Goal: Information Seeking & Learning: Understand process/instructions

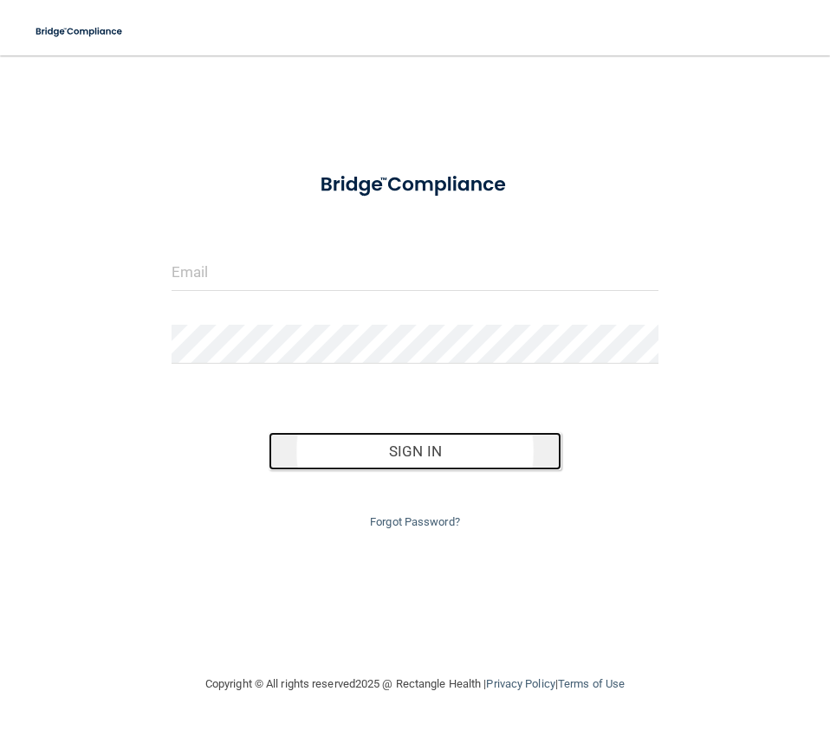
click at [438, 454] on button "Sign In" at bounding box center [415, 451] width 292 height 38
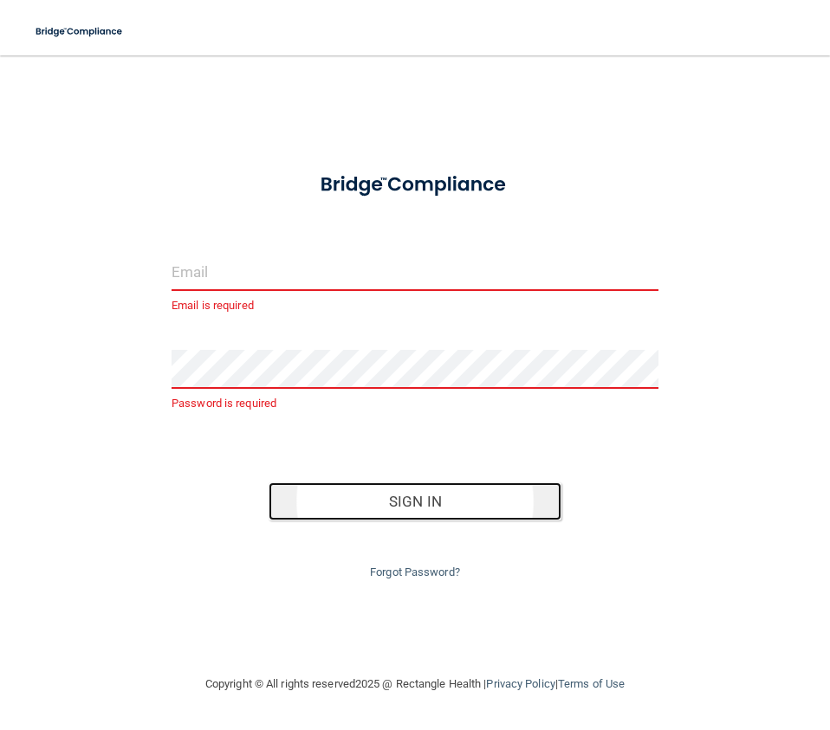
click at [418, 501] on button "Sign In" at bounding box center [415, 502] width 292 height 38
click at [365, 274] on input "email" at bounding box center [415, 271] width 487 height 39
type input "sashley1268@gmail.com"
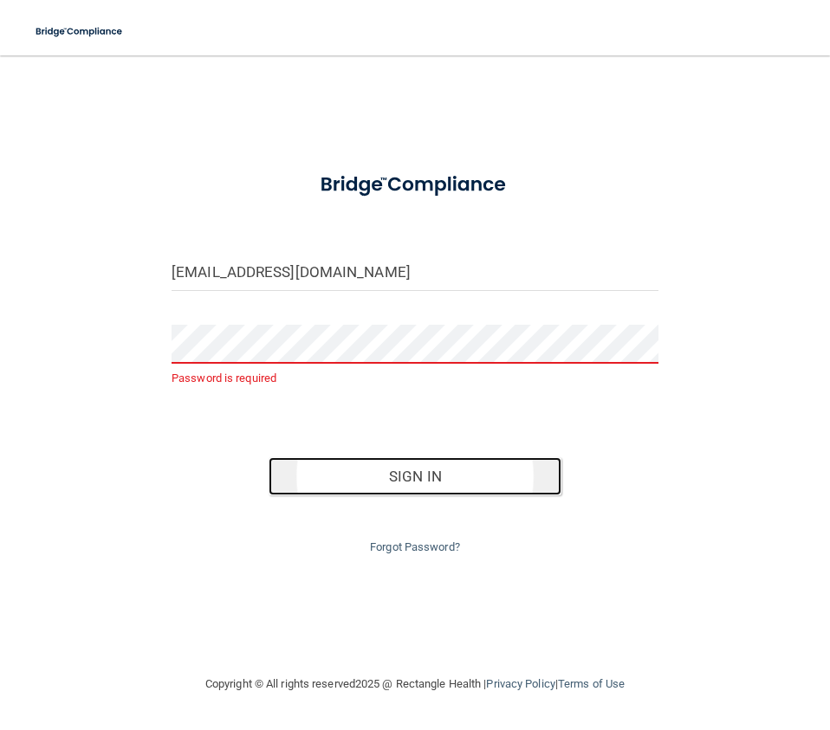
click at [417, 474] on button "Sign In" at bounding box center [415, 477] width 292 height 38
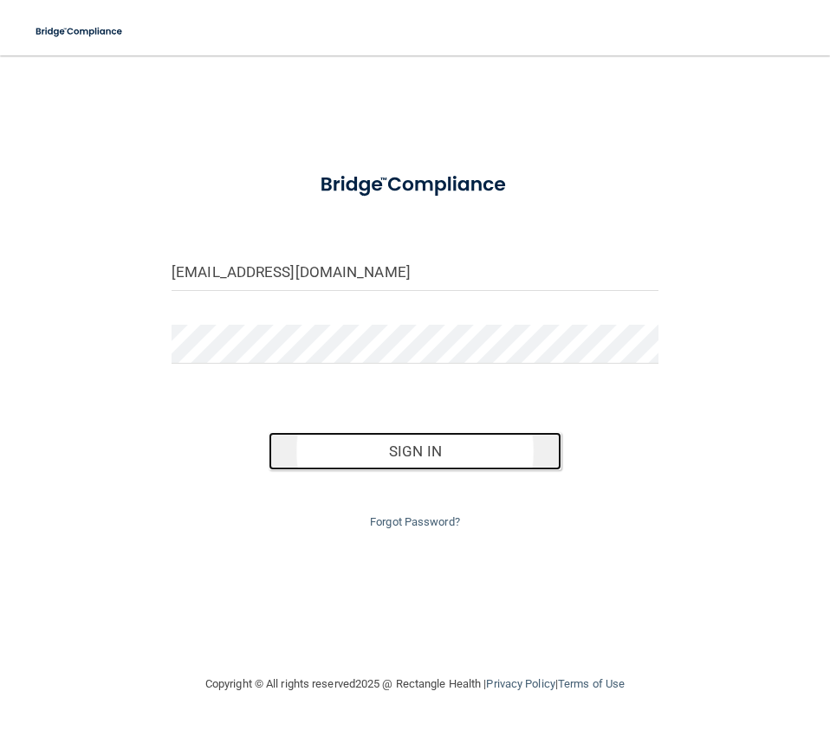
click at [364, 449] on button "Sign In" at bounding box center [415, 451] width 292 height 38
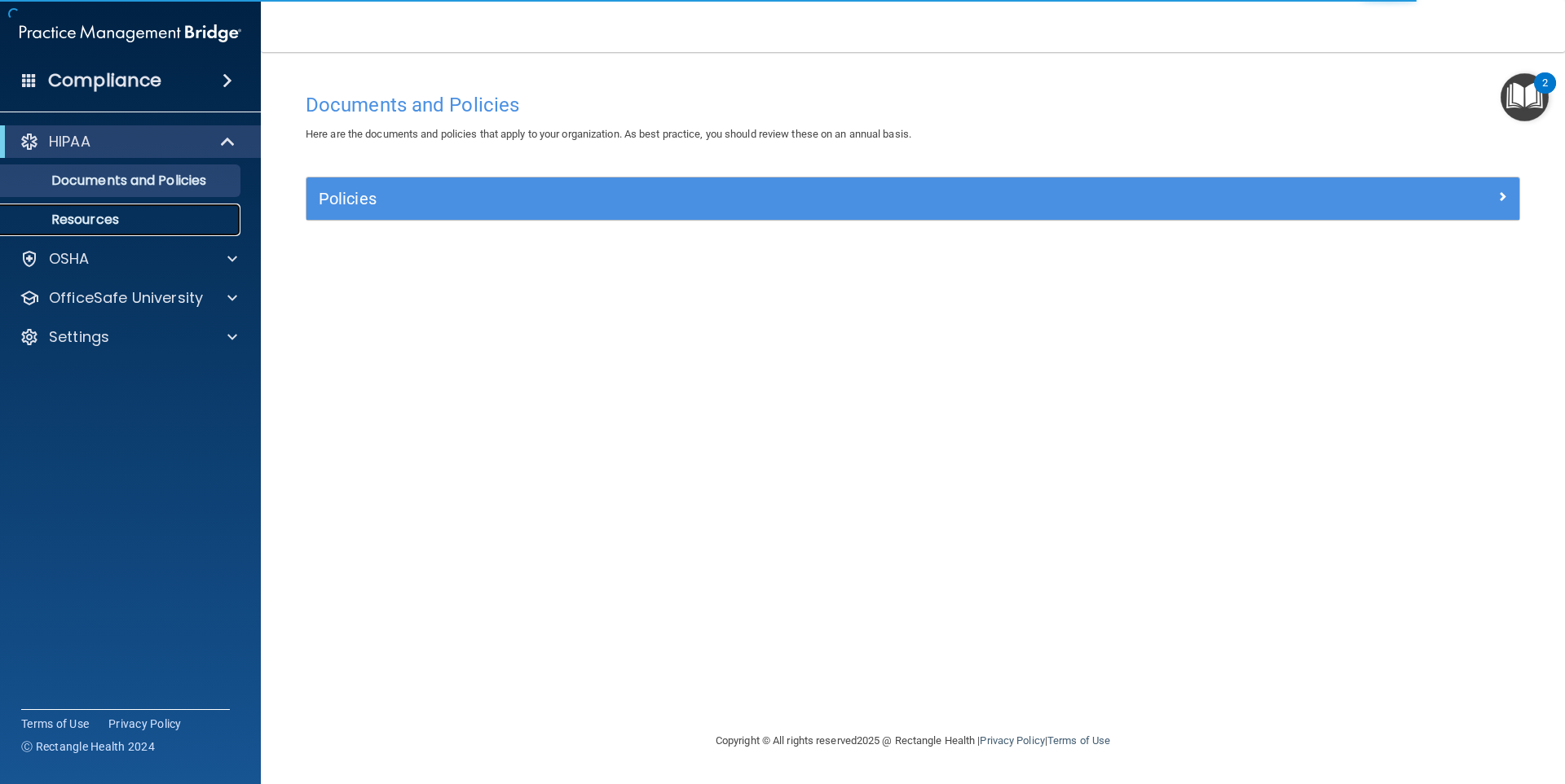
click at [78, 219] on p "Resources" at bounding box center [121, 219] width 223 height 16
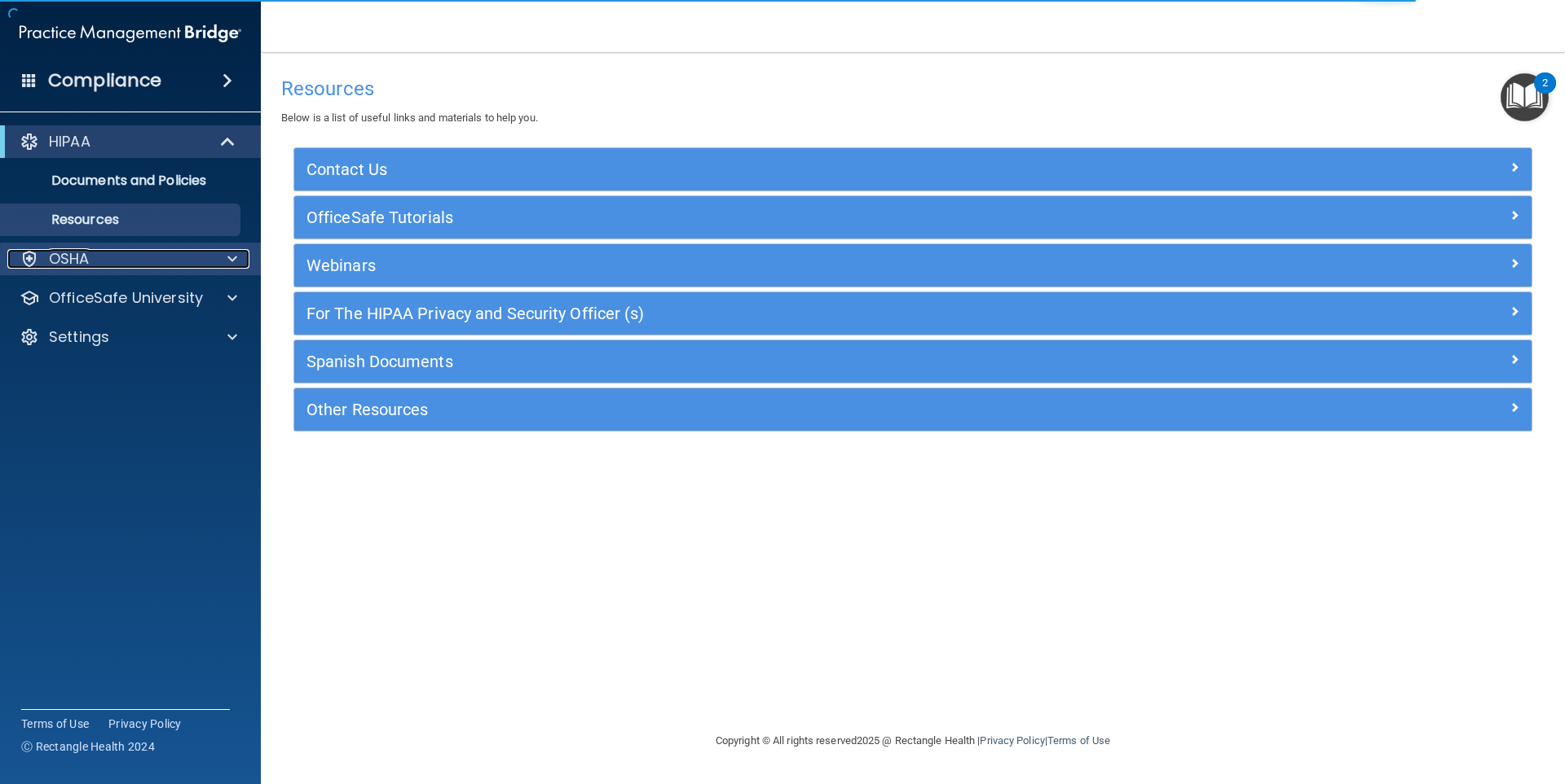
click at [65, 257] on p "OSHA" at bounding box center [69, 259] width 40 height 20
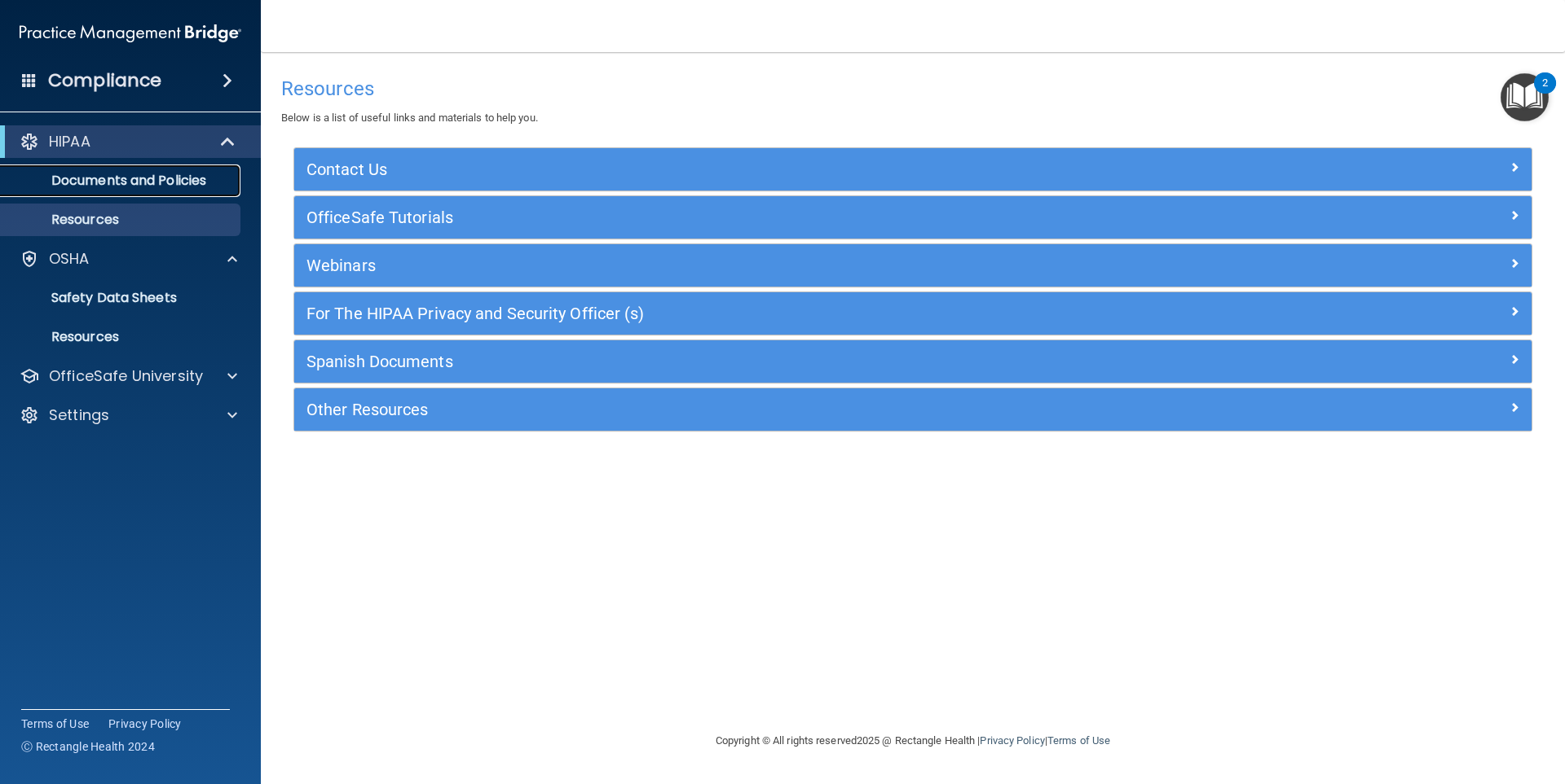
click at [103, 174] on p "Documents and Policies" at bounding box center [121, 180] width 223 height 16
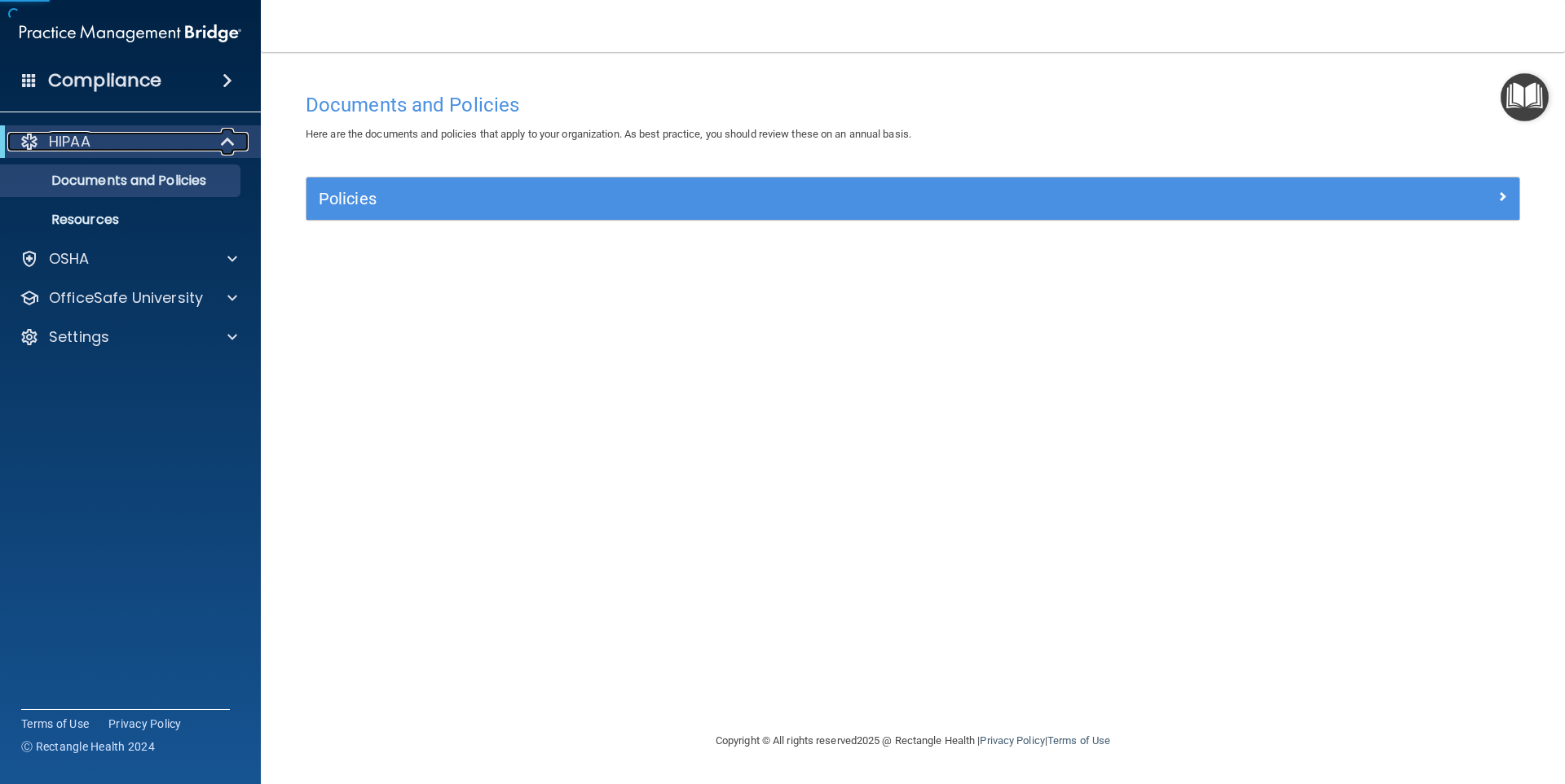
click at [107, 148] on div "HIPAA" at bounding box center [108, 141] width 201 height 20
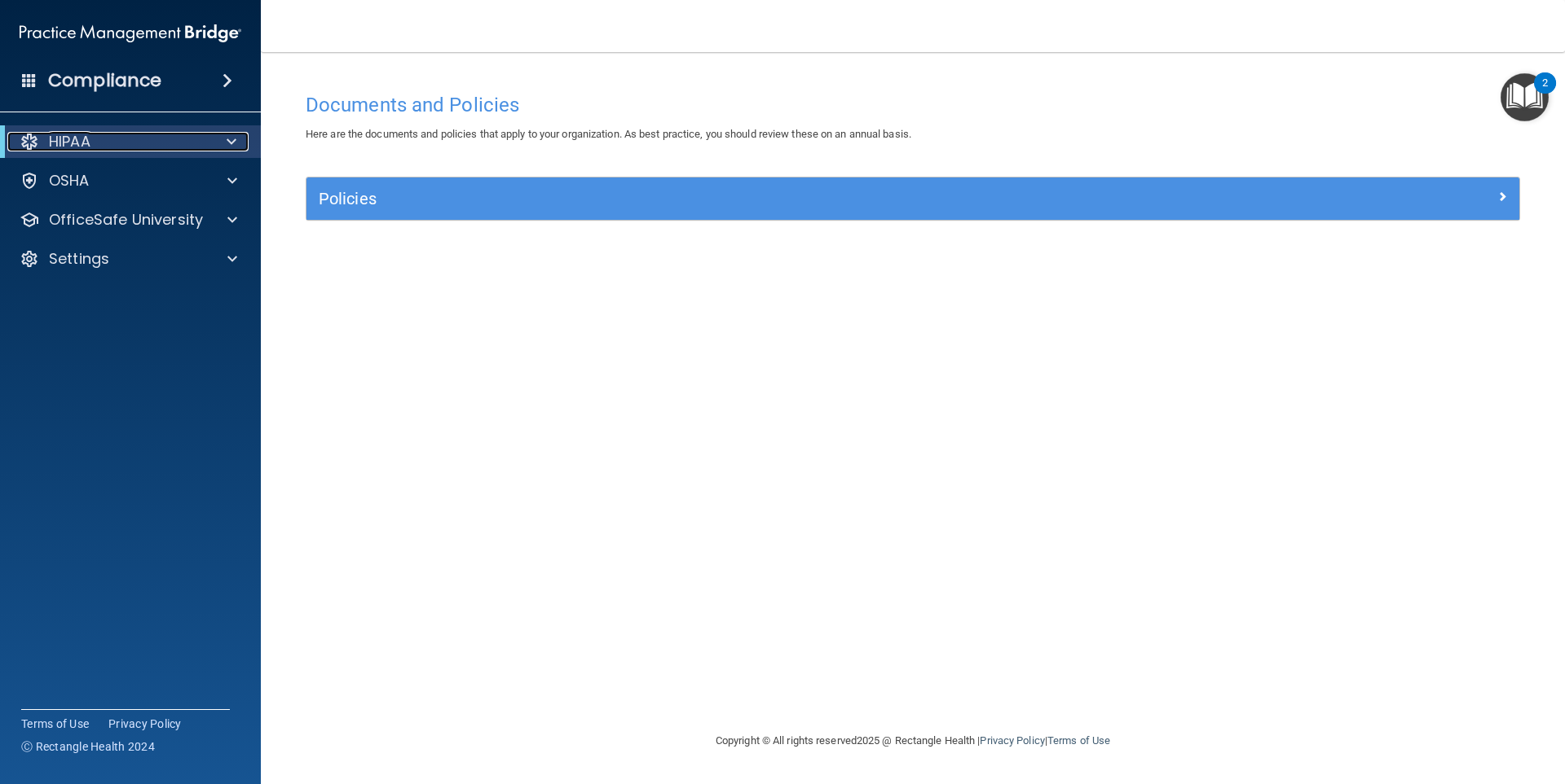
click at [235, 133] on span at bounding box center [231, 141] width 9 height 20
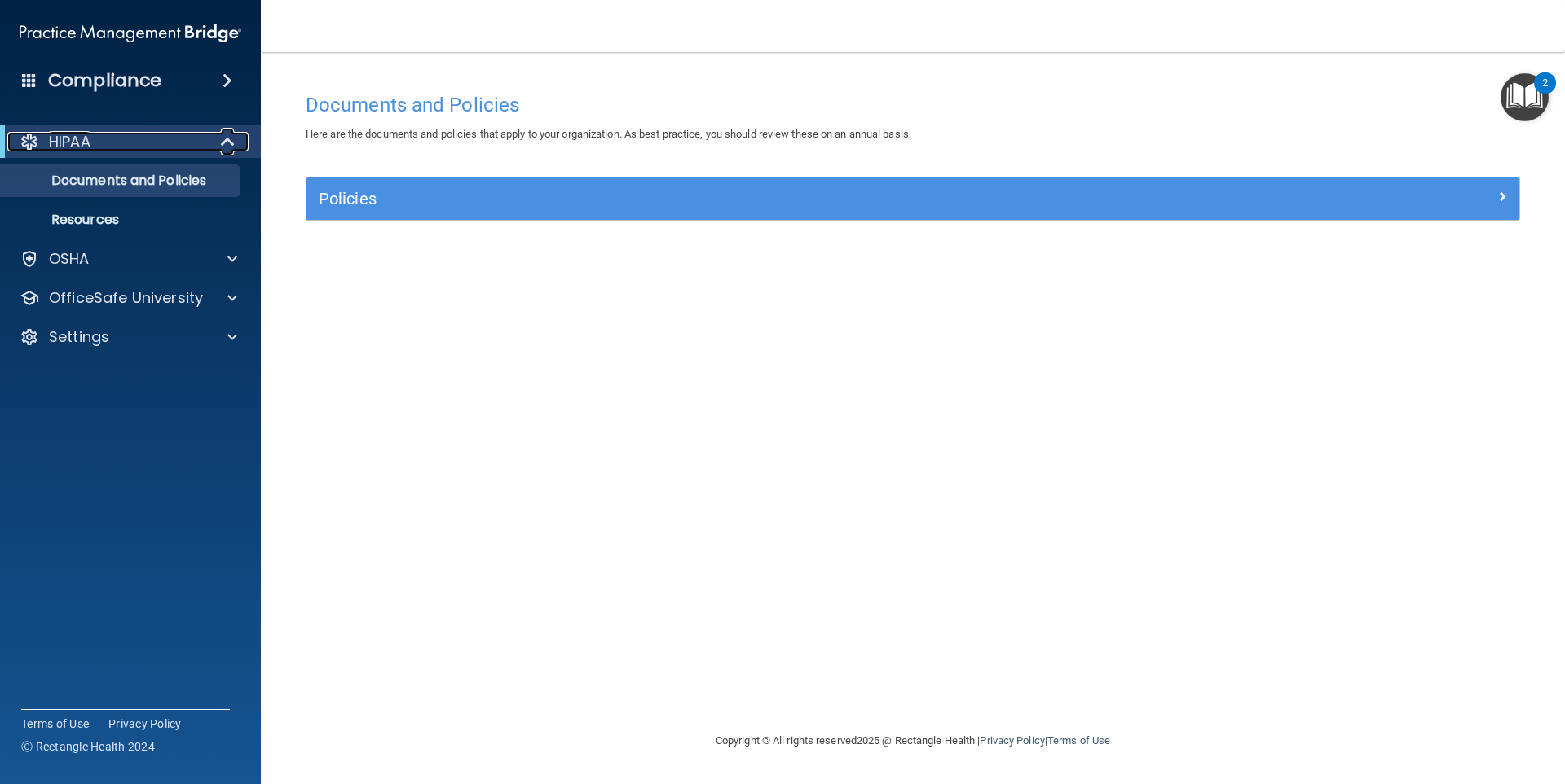
click at [66, 143] on p "HIPAA" at bounding box center [70, 141] width 41 height 20
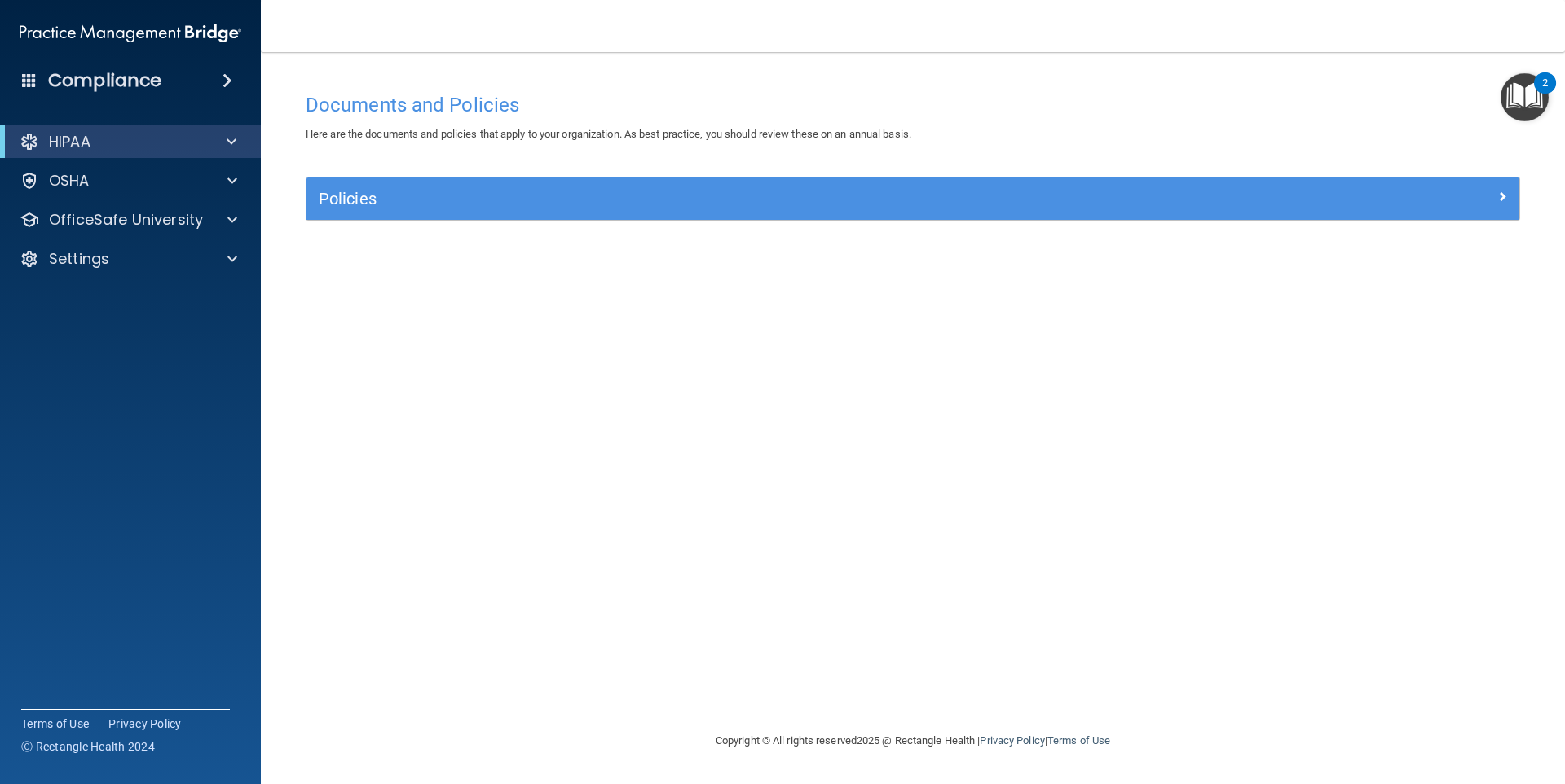
click at [231, 78] on span at bounding box center [228, 80] width 9 height 20
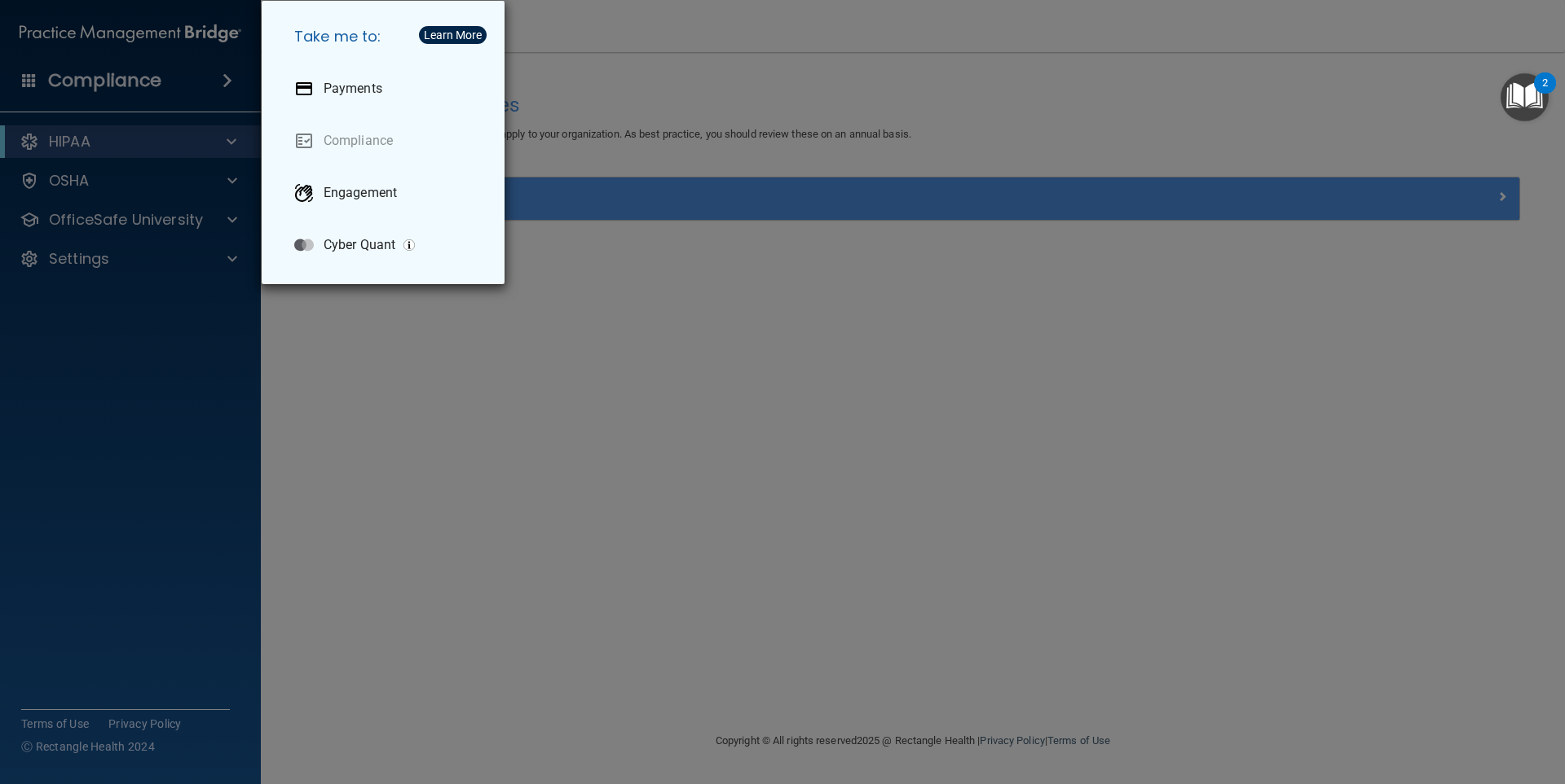
click at [200, 78] on div "Take me to: Payments Compliance Engagement Cyber Quant" at bounding box center [782, 392] width 1565 height 784
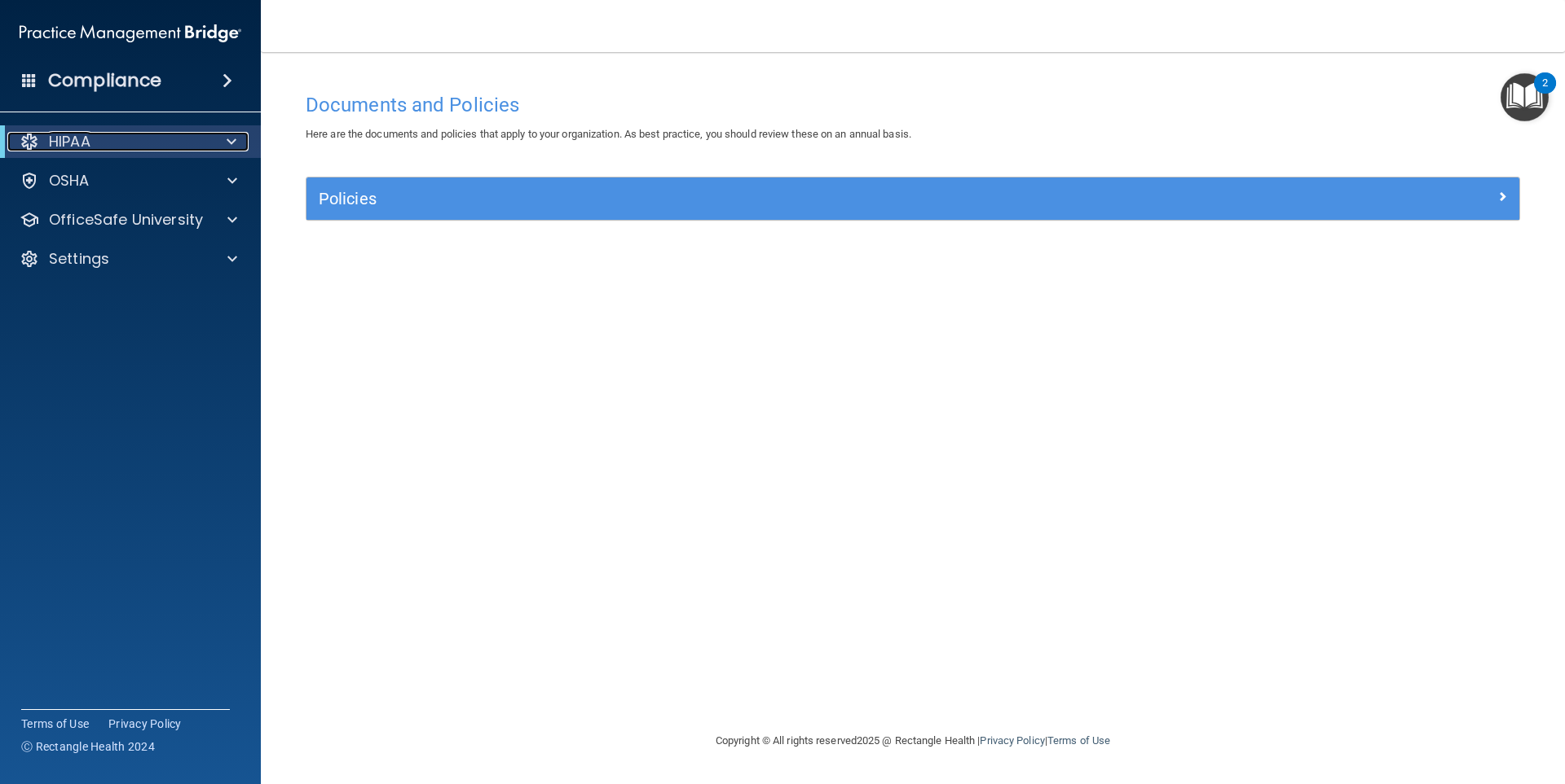
click at [170, 140] on div "HIPAA" at bounding box center [108, 141] width 201 height 20
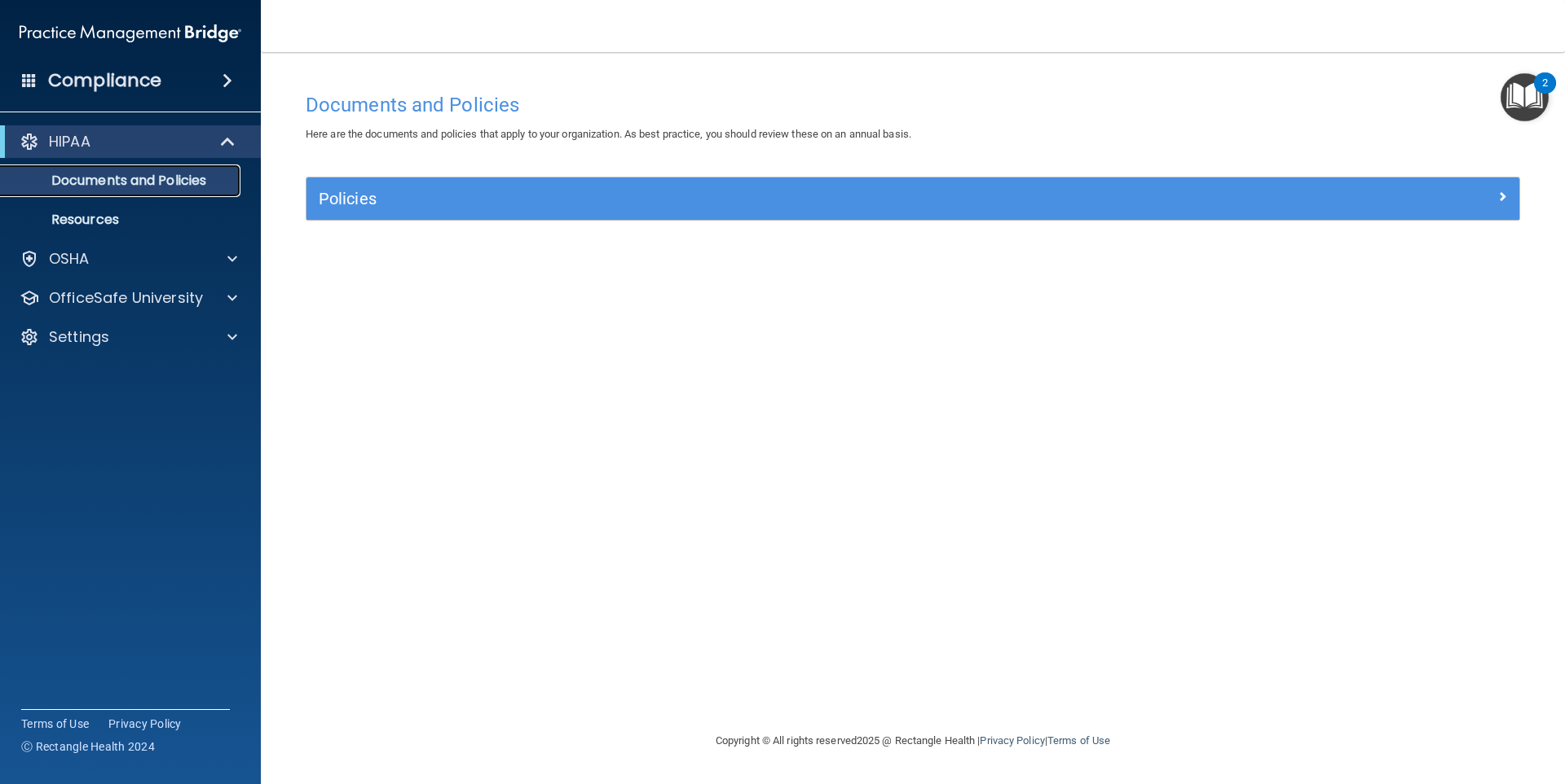
click at [161, 165] on link "Documents and Policies" at bounding box center [112, 180] width 257 height 33
click at [125, 215] on p "Resources" at bounding box center [121, 219] width 223 height 16
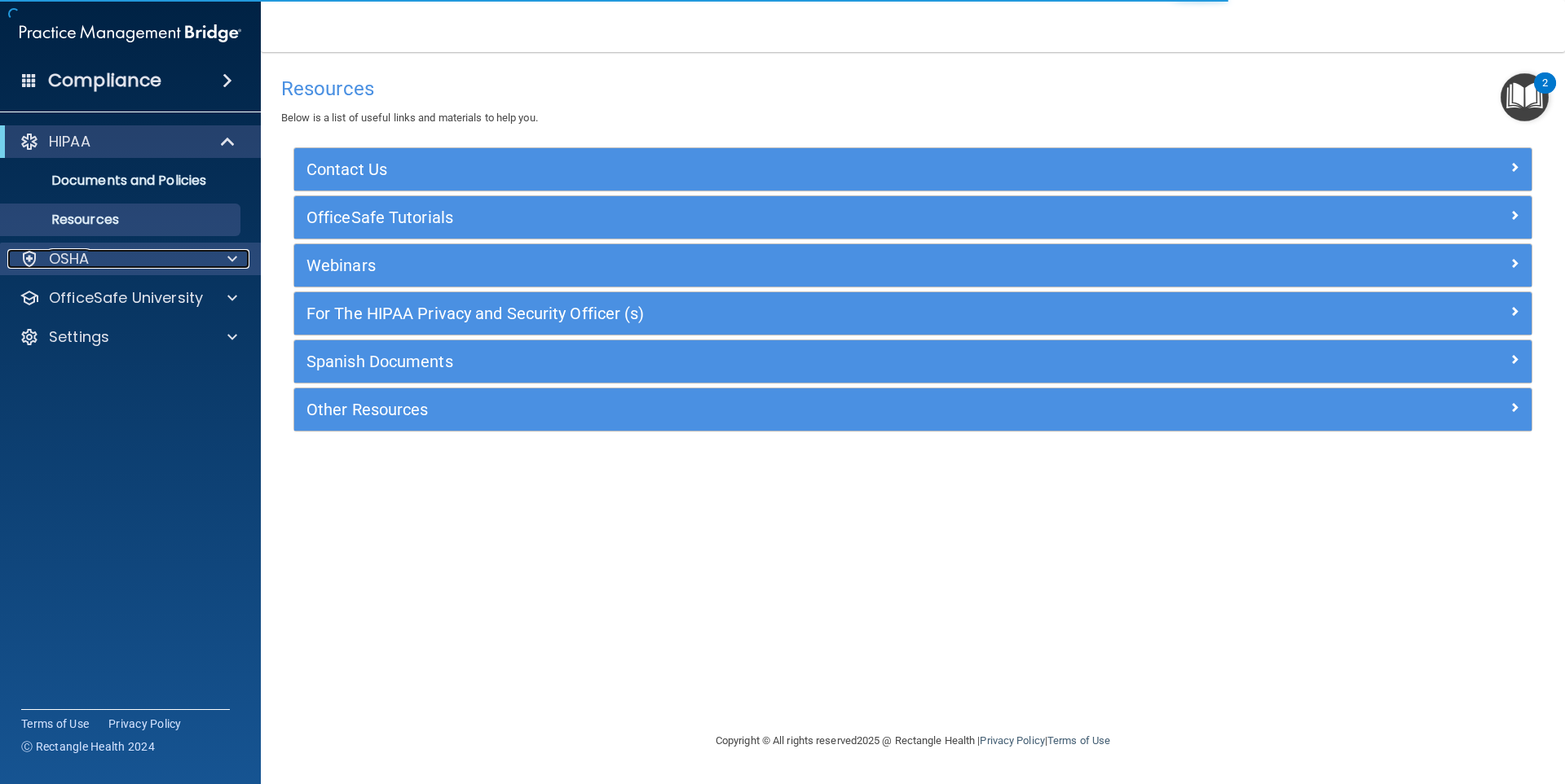
click at [101, 256] on div "OSHA" at bounding box center [108, 259] width 202 height 20
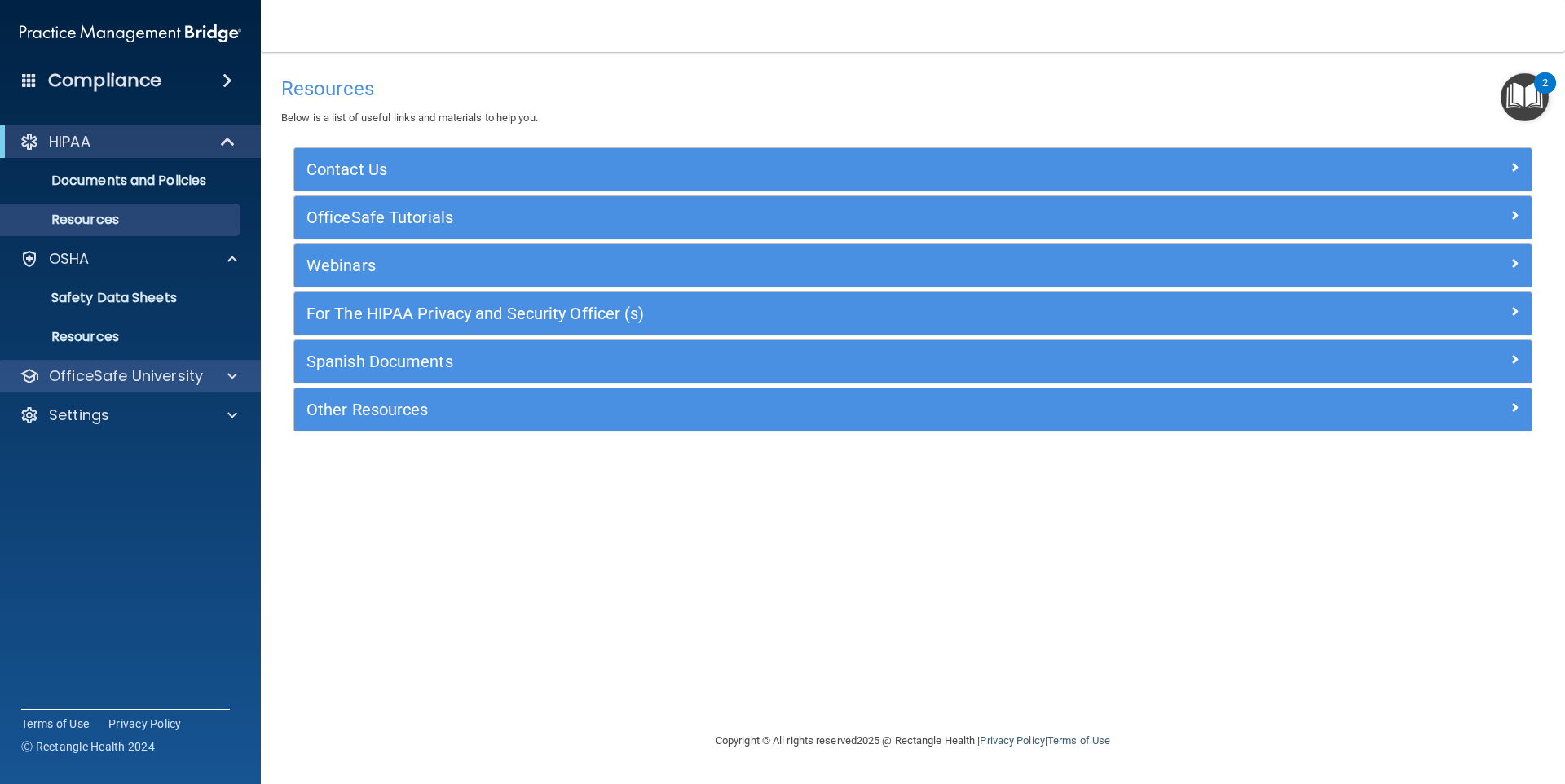
click at [102, 364] on div "OfficeSafe University" at bounding box center [131, 376] width 261 height 33
click at [233, 373] on span at bounding box center [232, 376] width 9 height 20
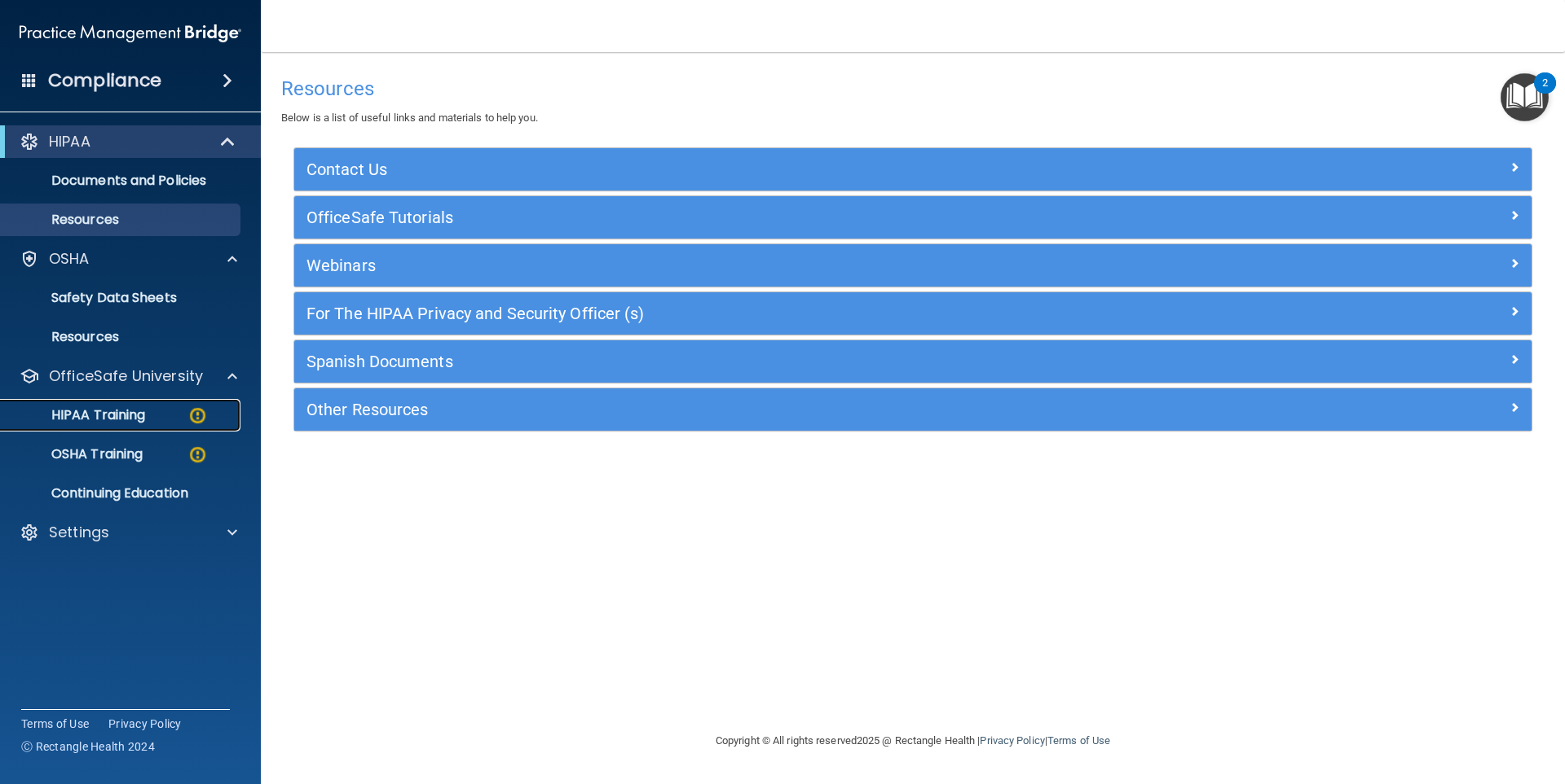
click at [195, 414] on img at bounding box center [198, 416] width 21 height 21
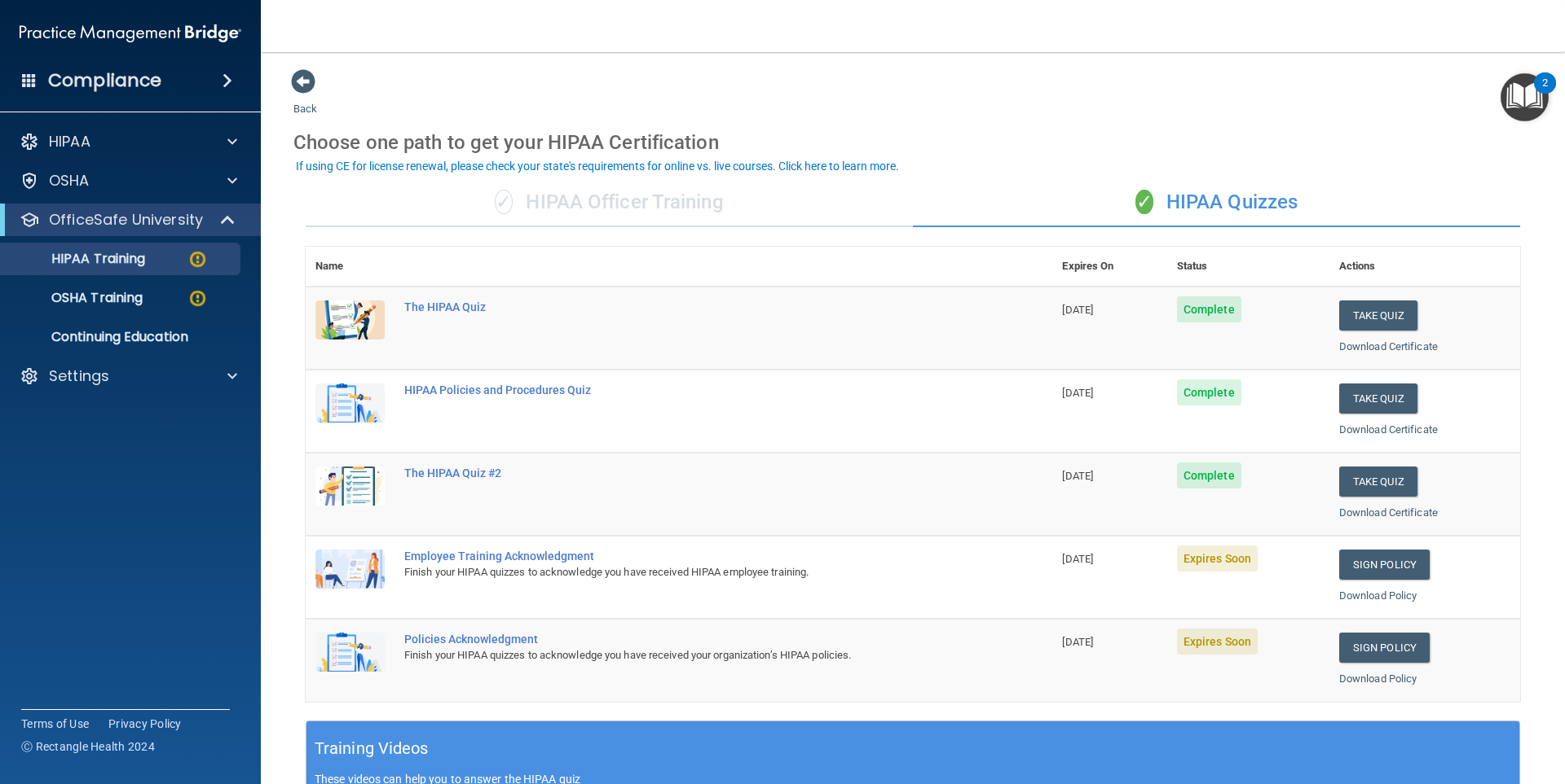
click at [535, 557] on div "Employee Training Acknowledgment" at bounding box center [688, 557] width 566 height 13
click at [586, 570] on div "Finish your HIPAA quizzes to acknowledge you have received HIPAA employee train…" at bounding box center [688, 572] width 566 height 20
drag, startPoint x: 586, startPoint y: 570, endPoint x: 596, endPoint y: 569, distance: 10.0
click at [591, 569] on div "Finish your HIPAA quizzes to acknowledge you have received HIPAA employee train…" at bounding box center [688, 572] width 566 height 20
click at [780, 557] on span "Expires Soon" at bounding box center [1217, 559] width 81 height 26
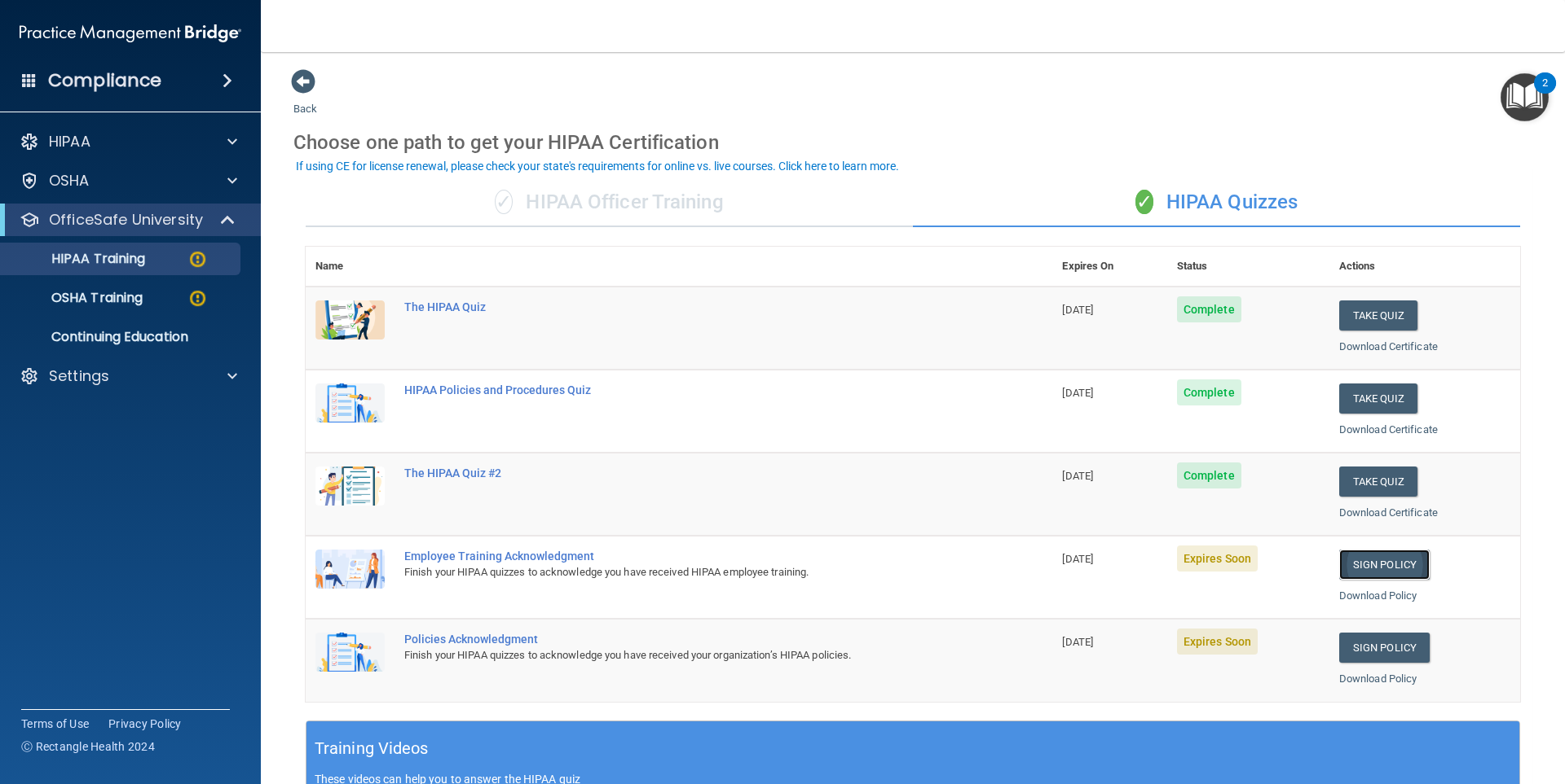
click at [780, 556] on link "Sign Policy" at bounding box center [1384, 565] width 90 height 30
click at [339, 653] on img at bounding box center [350, 652] width 70 height 39
click at [780, 554] on span "Expires Soon" at bounding box center [1217, 559] width 81 height 26
click at [780, 558] on span "09/09/2025" at bounding box center [1077, 558] width 31 height 12
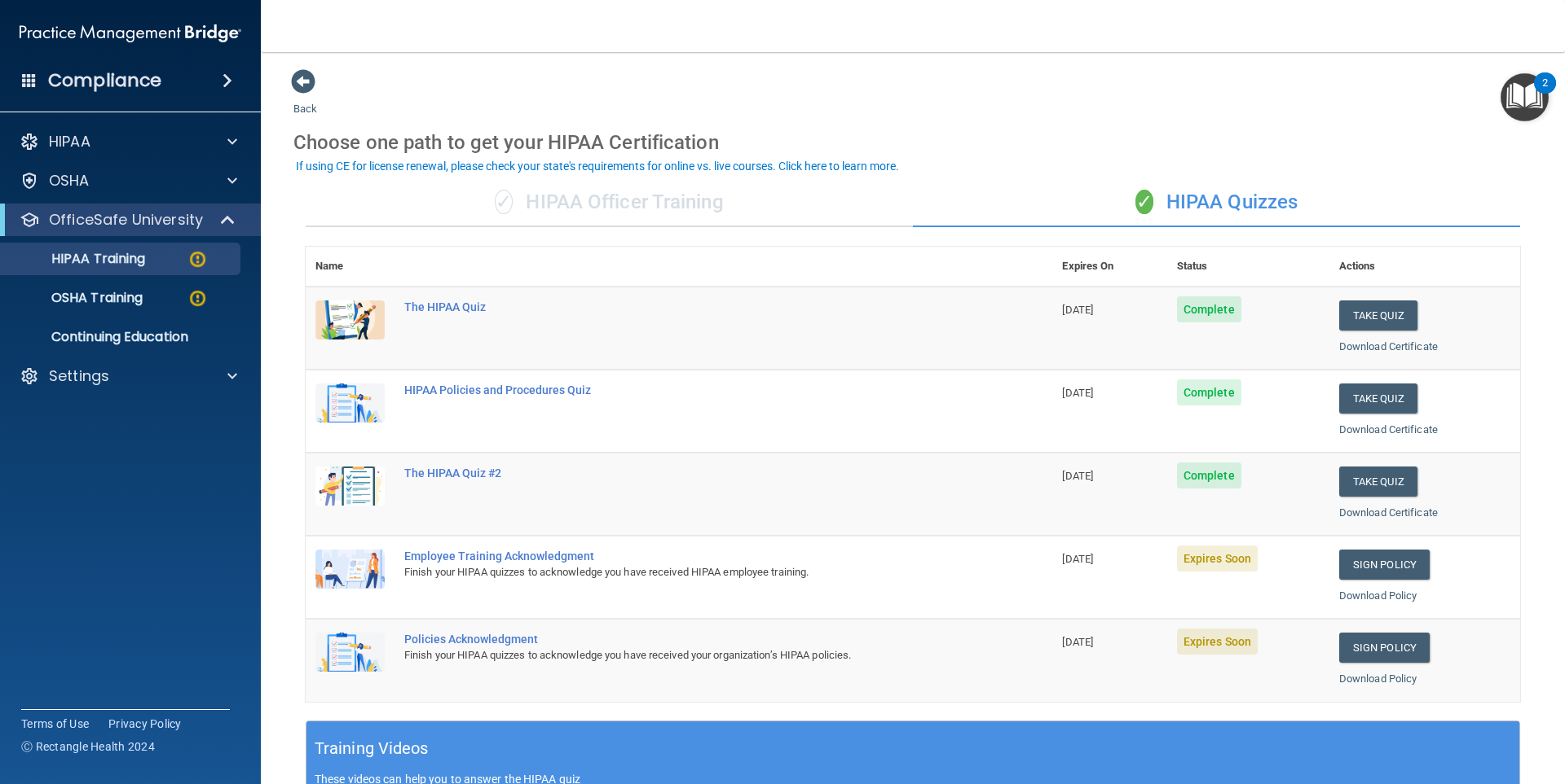
click at [461, 555] on div "Employee Training Acknowledgment" at bounding box center [688, 557] width 566 height 13
click at [360, 571] on img at bounding box center [350, 570] width 70 height 39
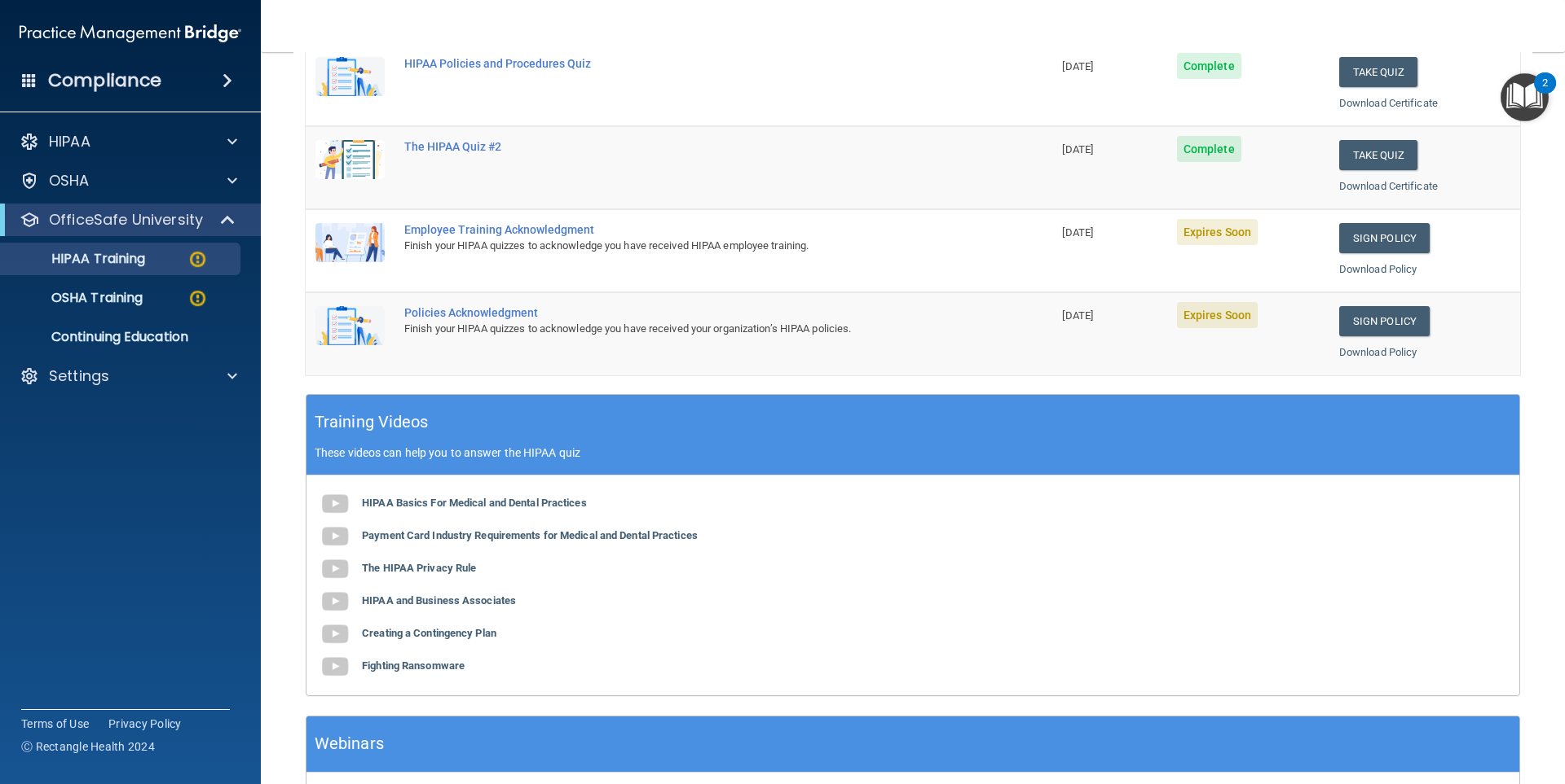
scroll to position [443, 0]
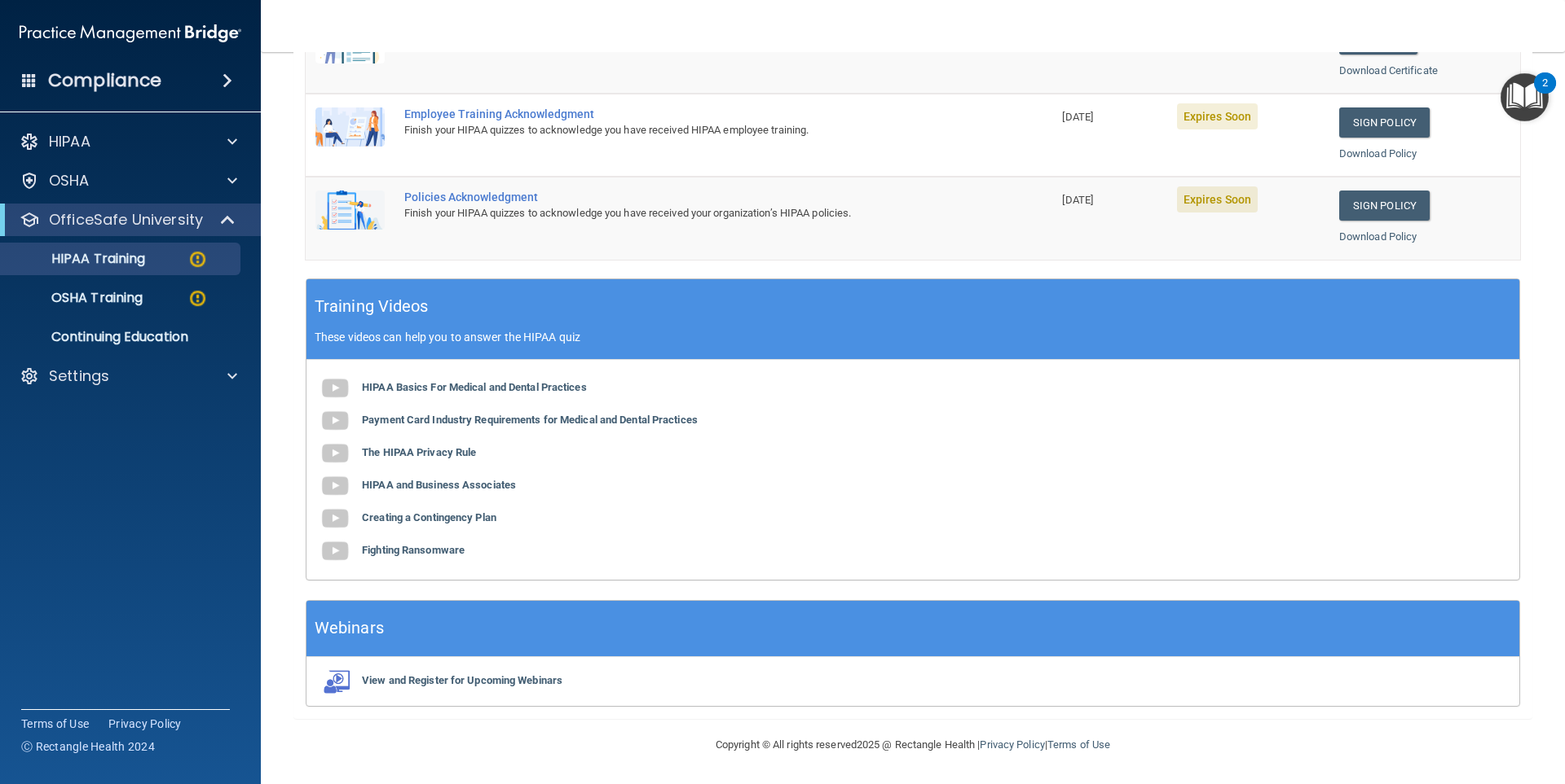
click at [489, 118] on div "Employee Training Acknowledgment" at bounding box center [688, 114] width 566 height 13
click at [491, 117] on div "Employee Training Acknowledgment" at bounding box center [688, 114] width 566 height 13
click at [363, 131] on img at bounding box center [350, 127] width 70 height 39
click at [363, 133] on img at bounding box center [350, 127] width 70 height 39
click at [780, 211] on link "Sign Policy" at bounding box center [1384, 206] width 90 height 30
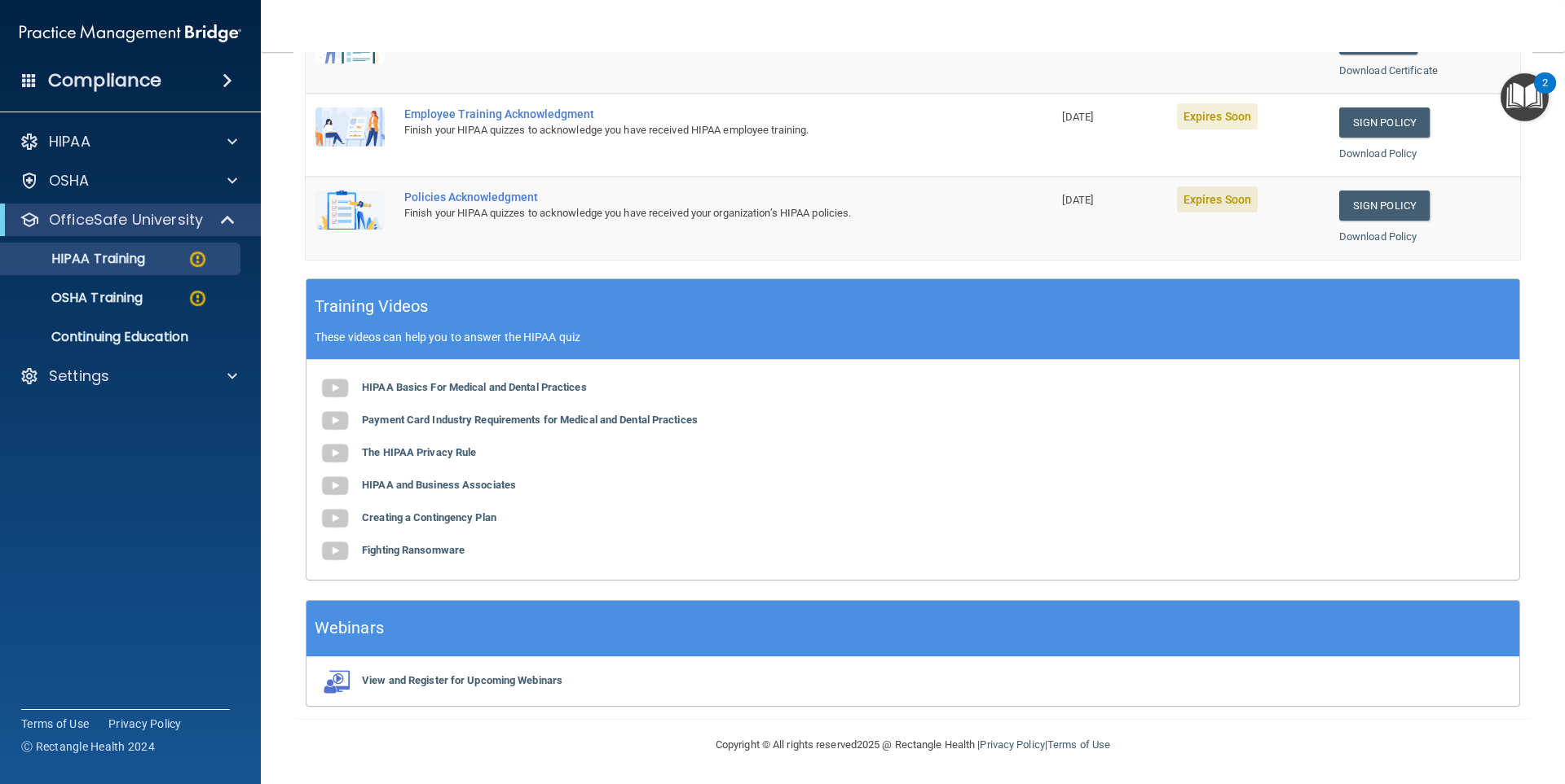
click at [514, 124] on div "Finish your HIPAA quizzes to acknowledge you have received HIPAA employee train…" at bounding box center [688, 130] width 566 height 20
click at [363, 129] on img at bounding box center [350, 127] width 70 height 39
click at [780, 114] on span "Expires Soon" at bounding box center [1217, 117] width 81 height 26
click at [780, 114] on span "09/09/2025" at bounding box center [1077, 117] width 31 height 12
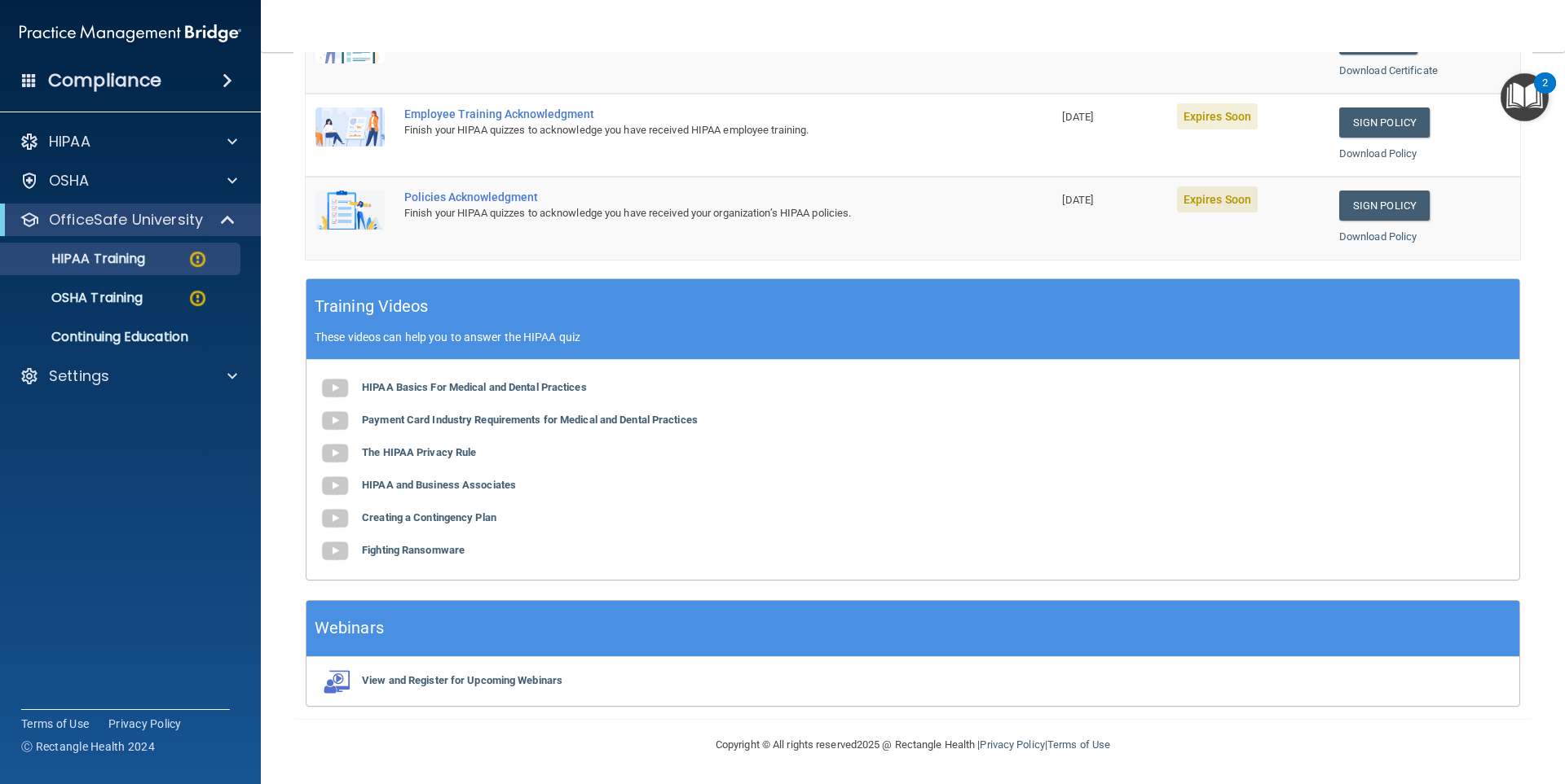
click at [741, 135] on div "Finish your HIPAA quizzes to acknowledge you have received HIPAA employee train…" at bounding box center [688, 130] width 566 height 20
drag, startPoint x: 541, startPoint y: 129, endPoint x: 400, endPoint y: 119, distance: 141.4
click at [540, 129] on div "Finish your HIPAA quizzes to acknowledge you have received HIPAA employee train…" at bounding box center [688, 130] width 566 height 20
click at [356, 118] on img at bounding box center [350, 127] width 70 height 39
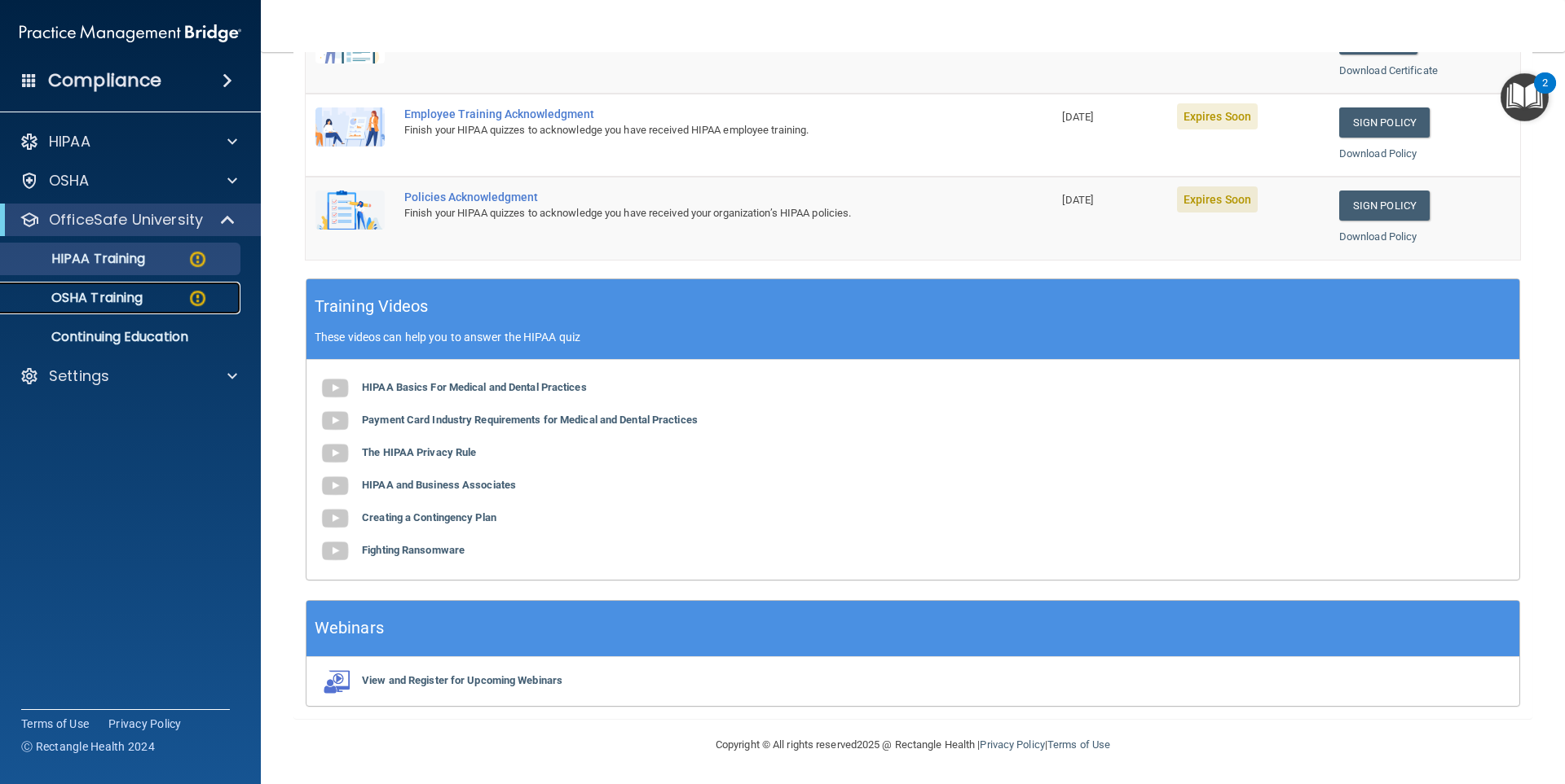
click at [134, 296] on p "OSHA Training" at bounding box center [76, 297] width 132 height 16
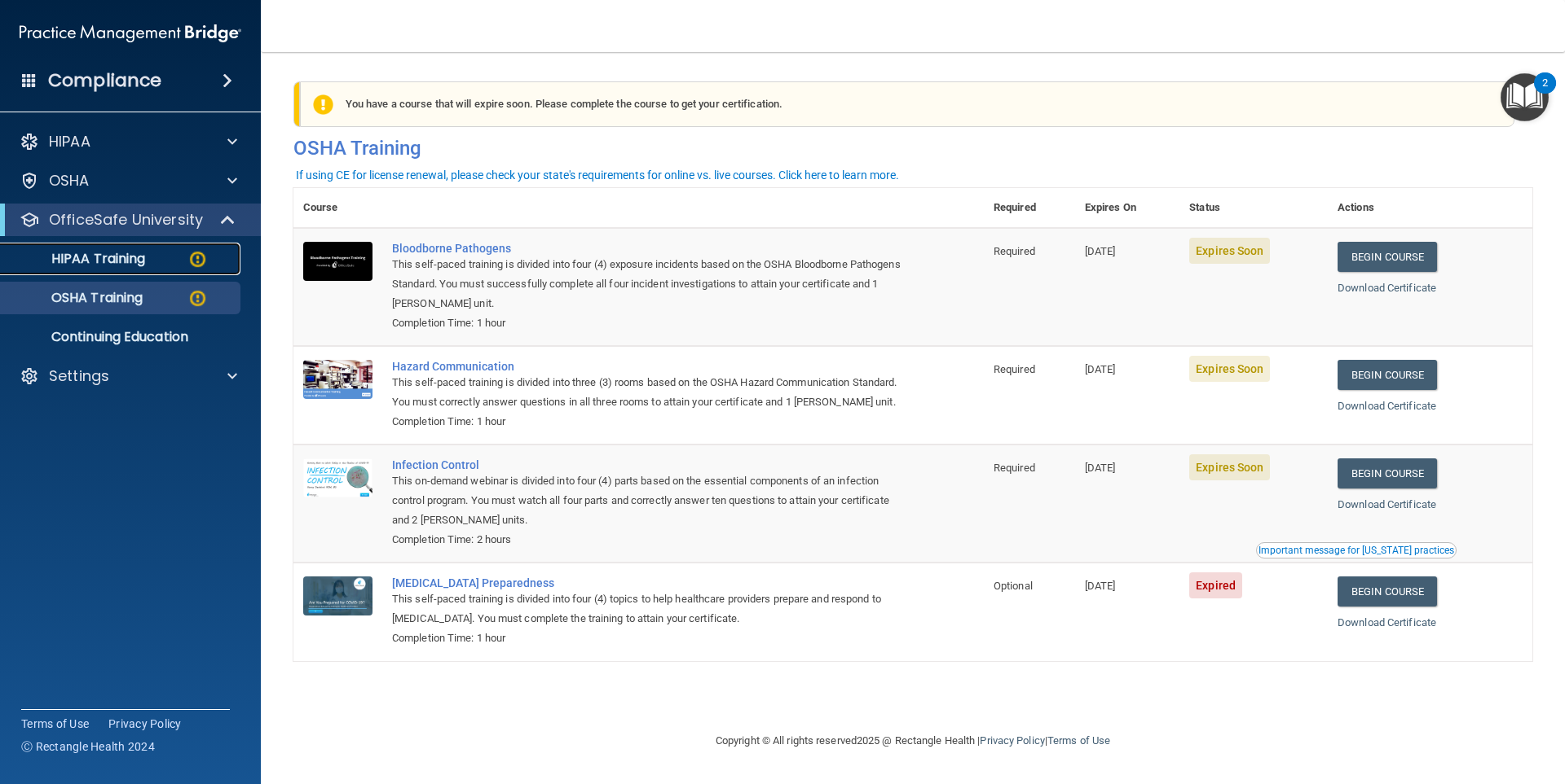
click at [145, 259] on p "HIPAA Training" at bounding box center [77, 259] width 134 height 16
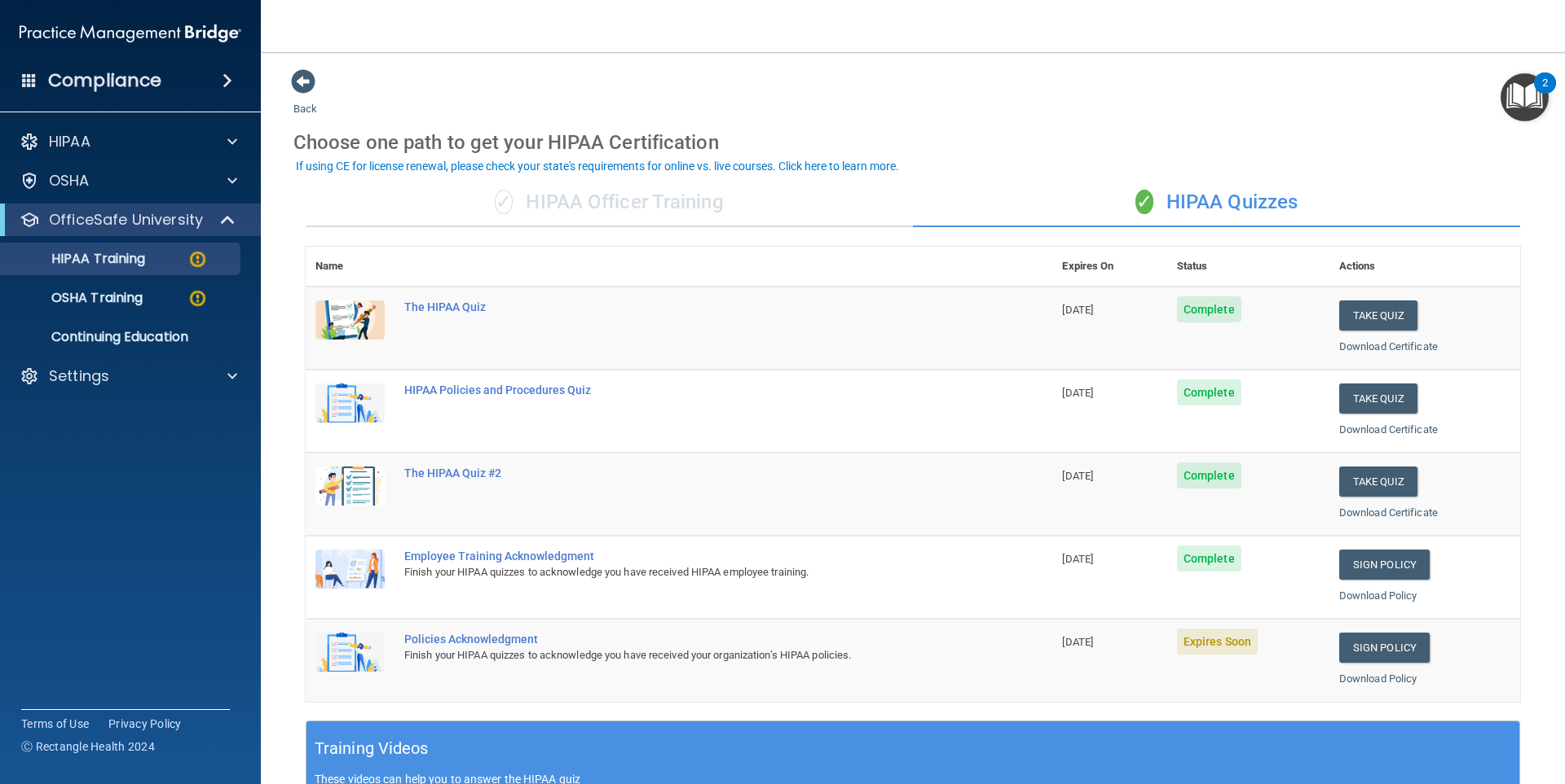
click at [499, 637] on div "Policies Acknowledgment" at bounding box center [688, 639] width 566 height 13
click at [500, 637] on div "Policies Acknowledgment" at bounding box center [688, 639] width 566 height 13
drag, startPoint x: 500, startPoint y: 637, endPoint x: 515, endPoint y: 640, distance: 15.3
click at [510, 641] on div "Policies Acknowledgment" at bounding box center [688, 639] width 566 height 13
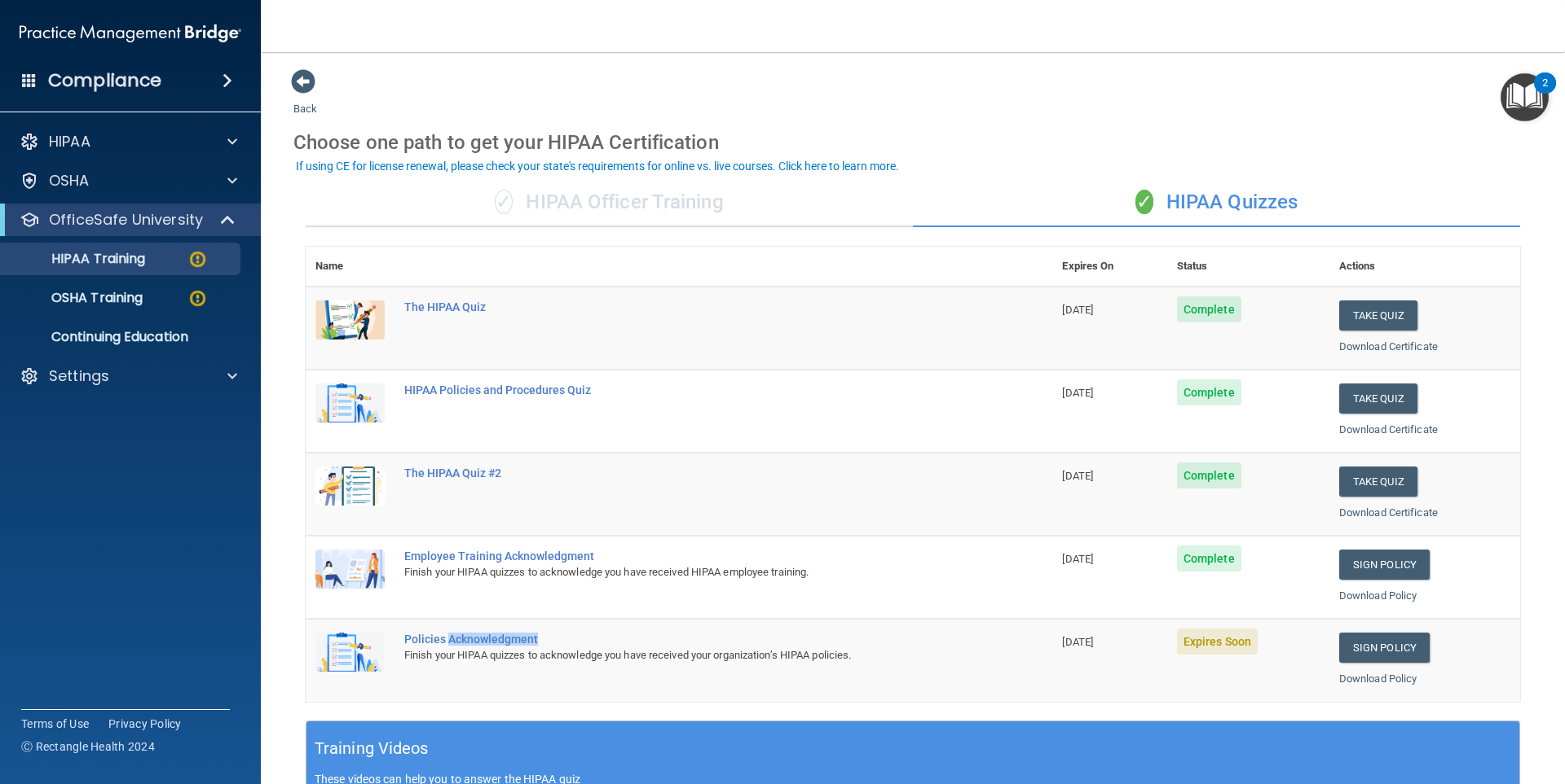
click at [527, 642] on div "Policies Acknowledgment" at bounding box center [688, 639] width 566 height 13
click at [561, 644] on div "Policies Acknowledgment" at bounding box center [688, 639] width 566 height 13
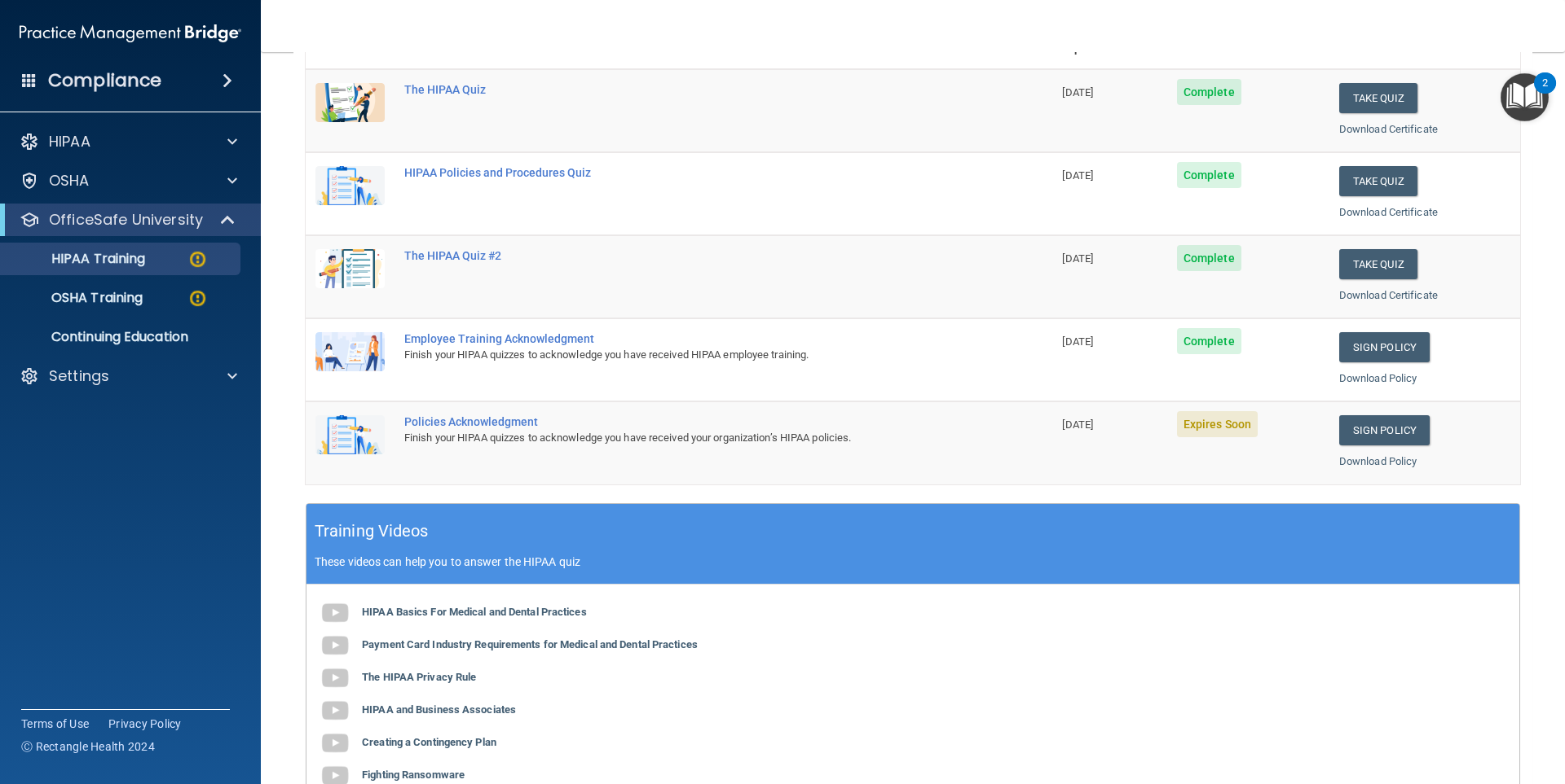
scroll to position [337, 0]
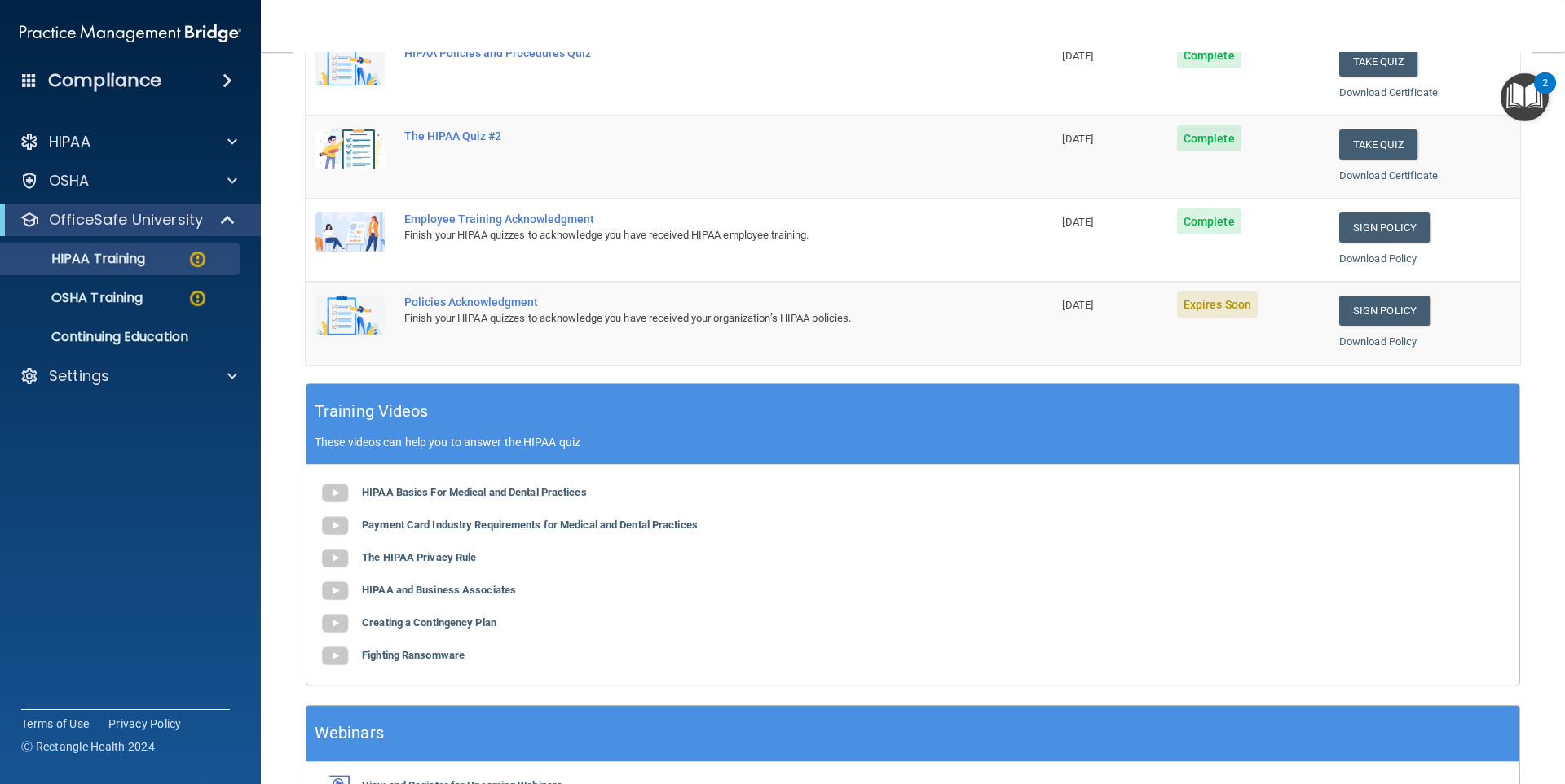
click at [780, 310] on span "Expires Soon" at bounding box center [1217, 305] width 81 height 26
click at [780, 308] on span "Expires Soon" at bounding box center [1217, 305] width 81 height 26
click at [780, 306] on span "Expires Soon" at bounding box center [1217, 305] width 81 height 26
drag, startPoint x: 1195, startPoint y: 306, endPoint x: 1153, endPoint y: 307, distance: 42.0
click at [780, 306] on span "Expires Soon" at bounding box center [1217, 305] width 81 height 26
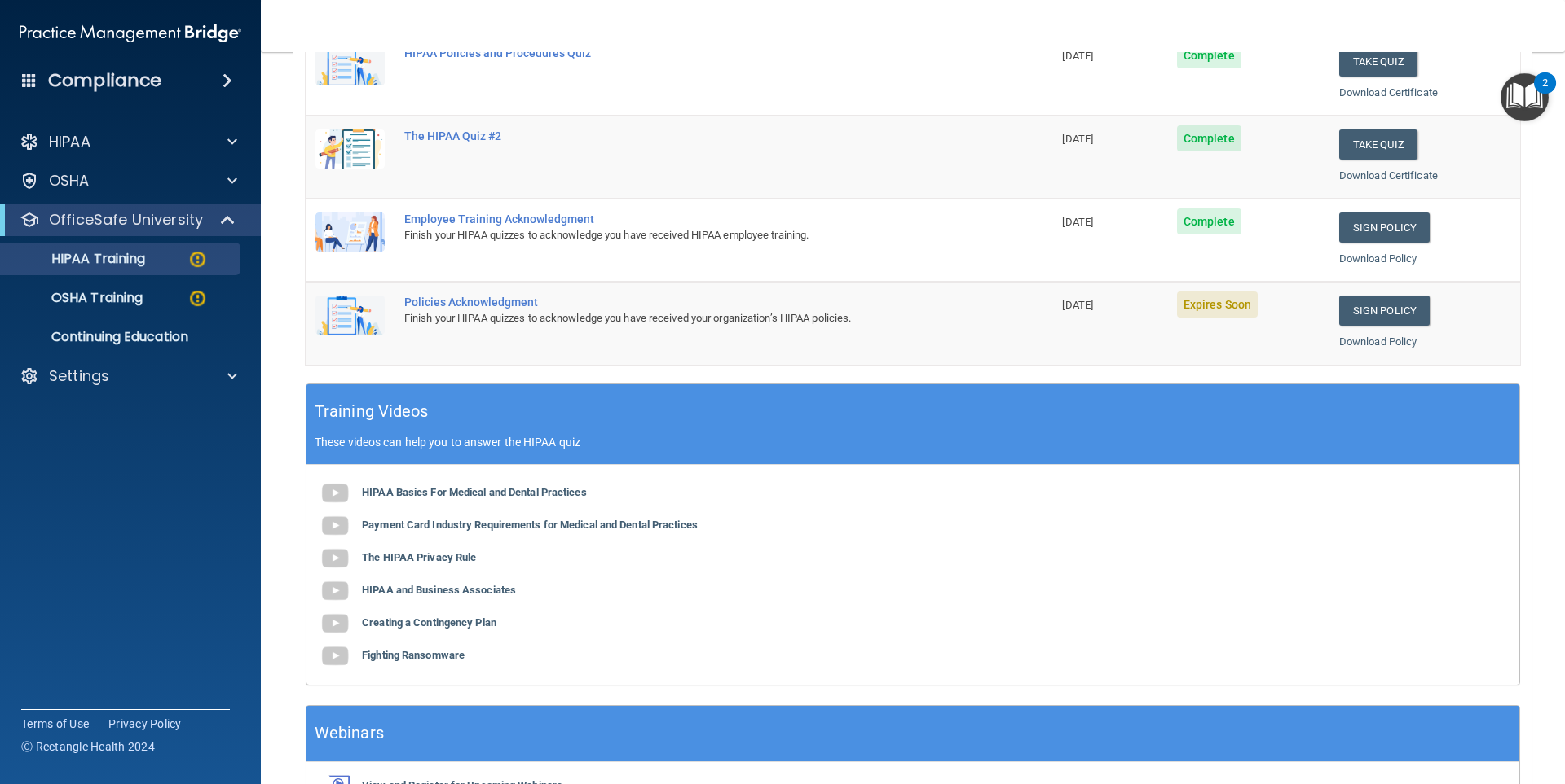
click at [780, 302] on span "09/09/2025" at bounding box center [1077, 305] width 31 height 12
drag, startPoint x: 1086, startPoint y: 302, endPoint x: 627, endPoint y: 320, distance: 459.4
click at [780, 311] on td "09/09/2025" at bounding box center [1109, 323] width 114 height 83
click at [600, 326] on div "Finish your HIPAA quizzes to acknowledge you have received your organization’s …" at bounding box center [688, 318] width 566 height 20
click at [601, 321] on div "Finish your HIPAA quizzes to acknowledge you have received your organization’s …" at bounding box center [688, 318] width 566 height 20
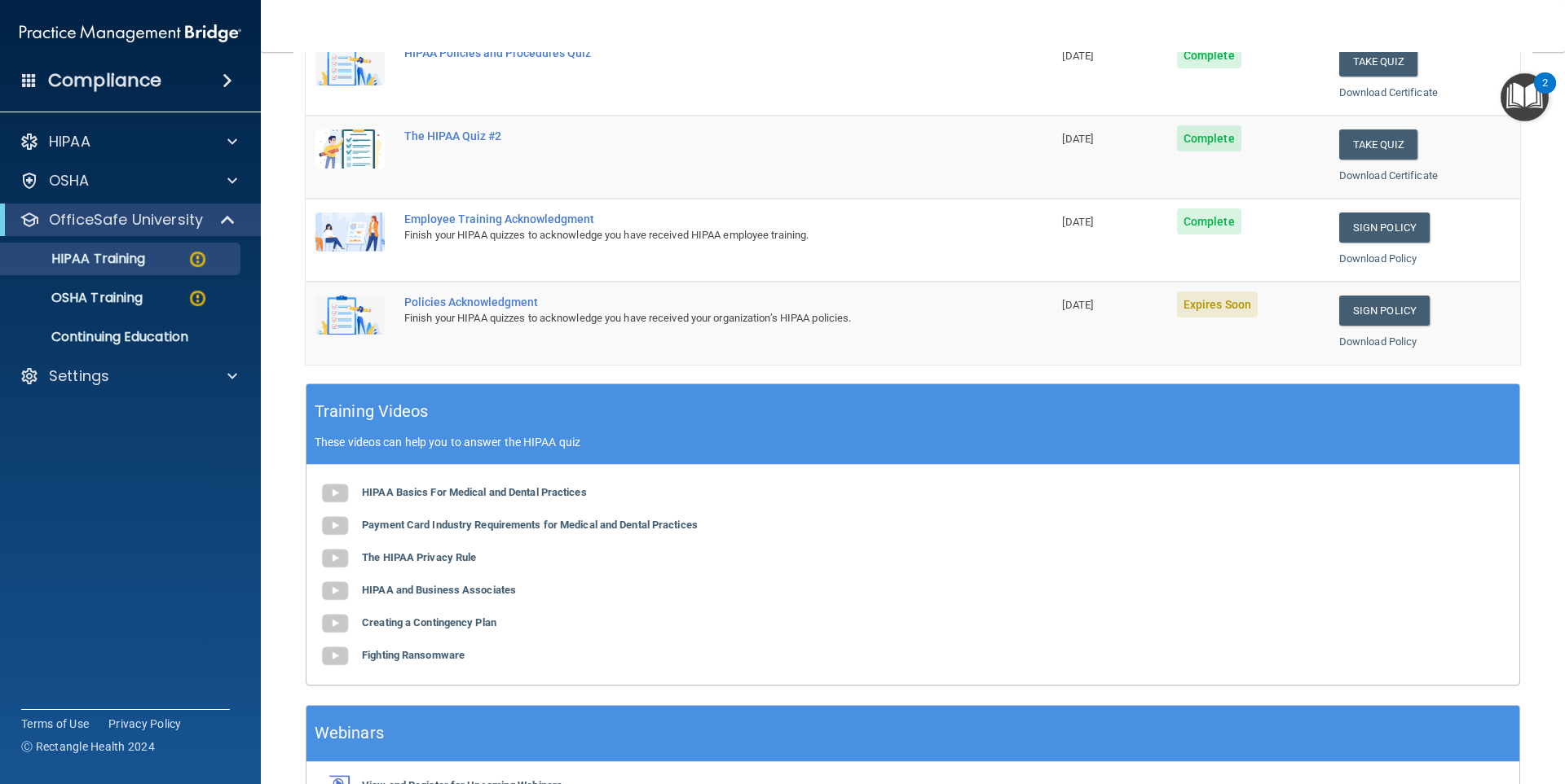
click at [520, 300] on div "Policies Acknowledgment" at bounding box center [688, 303] width 566 height 13
drag, startPoint x: 520, startPoint y: 300, endPoint x: 451, endPoint y: 287, distance: 70.2
click at [518, 300] on div "Policies Acknowledgment" at bounding box center [688, 303] width 566 height 13
click at [362, 311] on img at bounding box center [350, 316] width 70 height 39
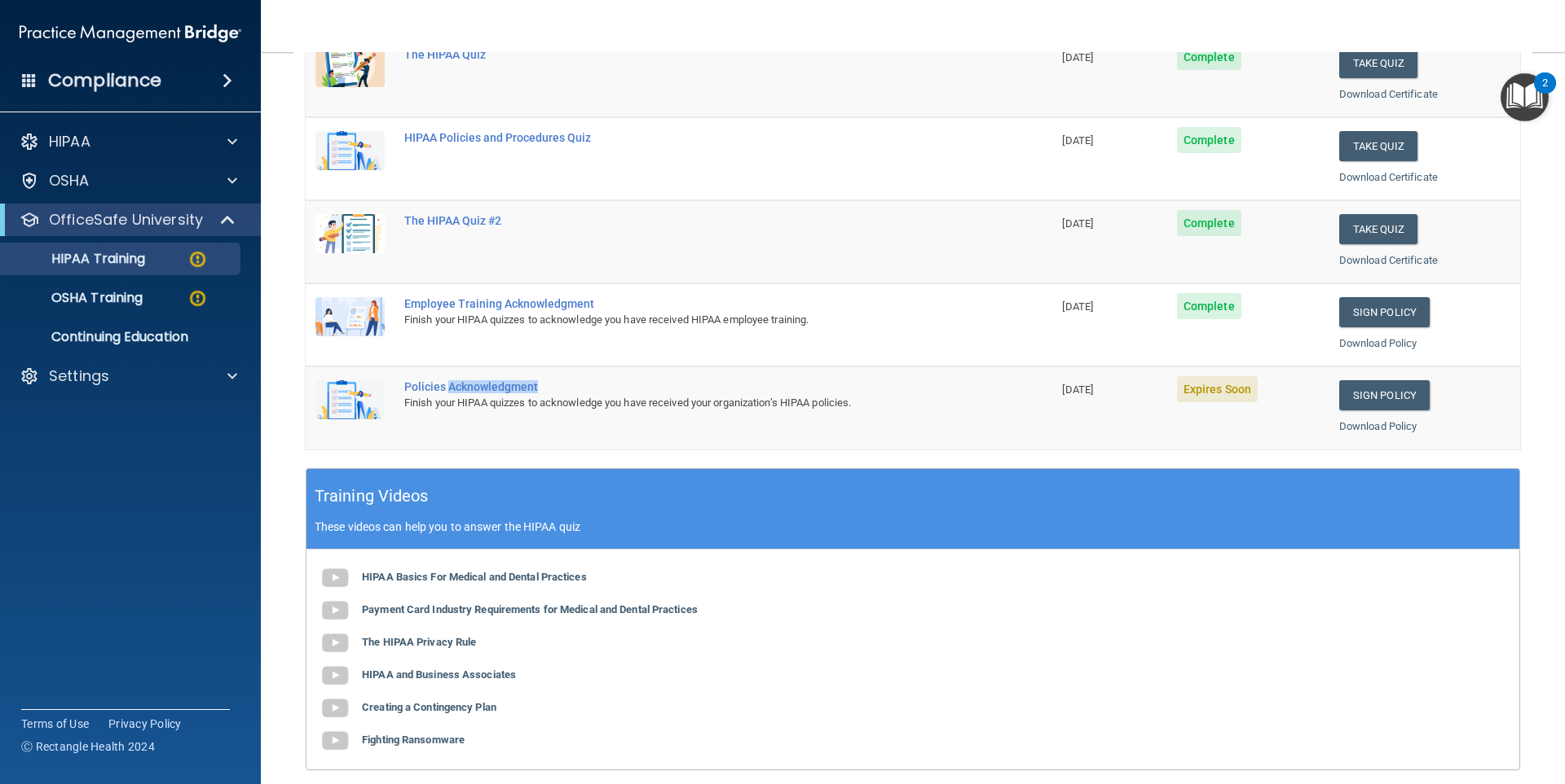
scroll to position [248, 0]
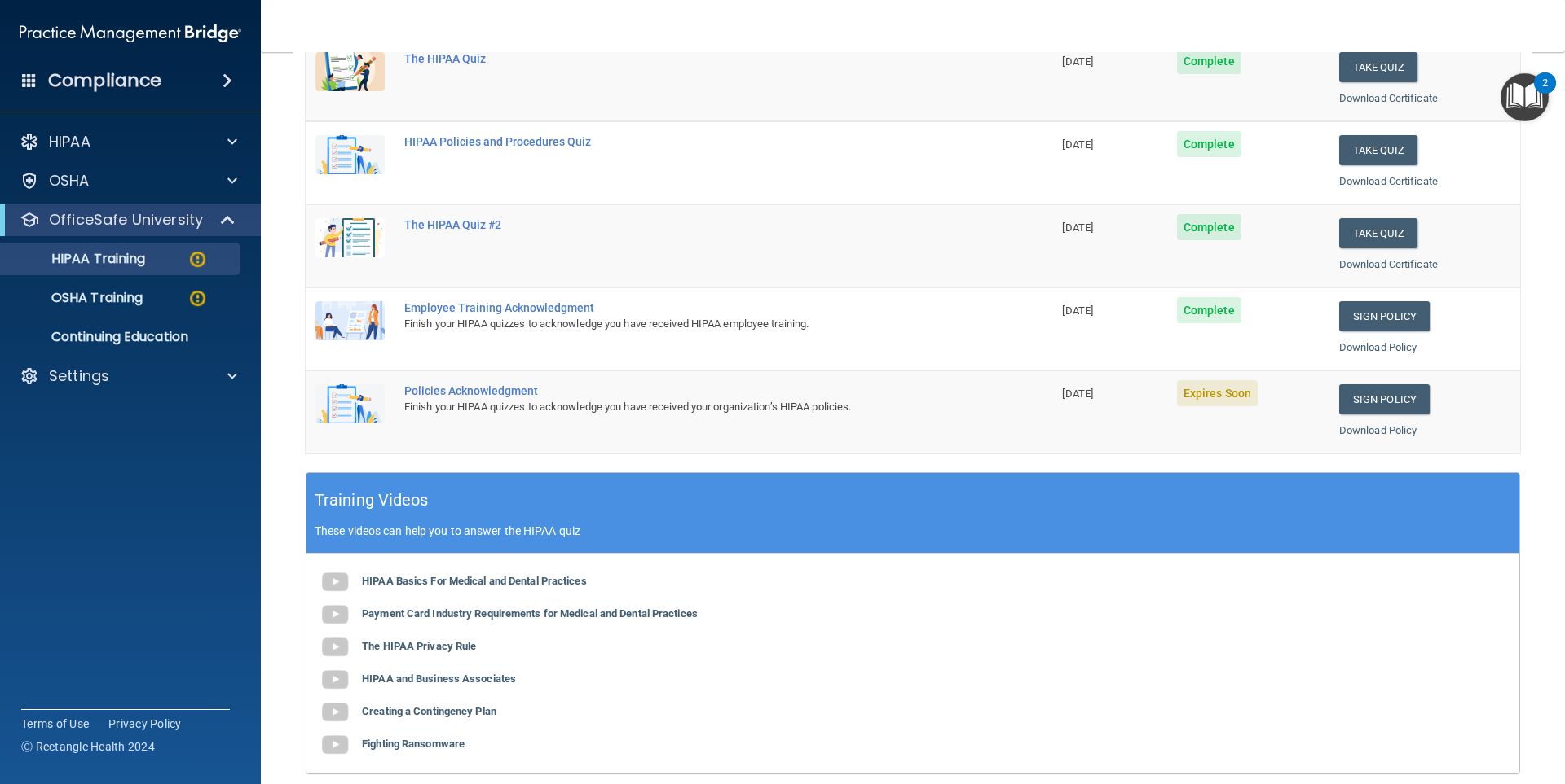
click at [780, 393] on span "Expires Soon" at bounding box center [1217, 394] width 81 height 26
click at [780, 394] on span "Expires Soon" at bounding box center [1217, 394] width 81 height 26
drag, startPoint x: 1065, startPoint y: 393, endPoint x: 945, endPoint y: 404, distance: 120.5
click at [780, 393] on span "09/09/2025" at bounding box center [1077, 393] width 31 height 12
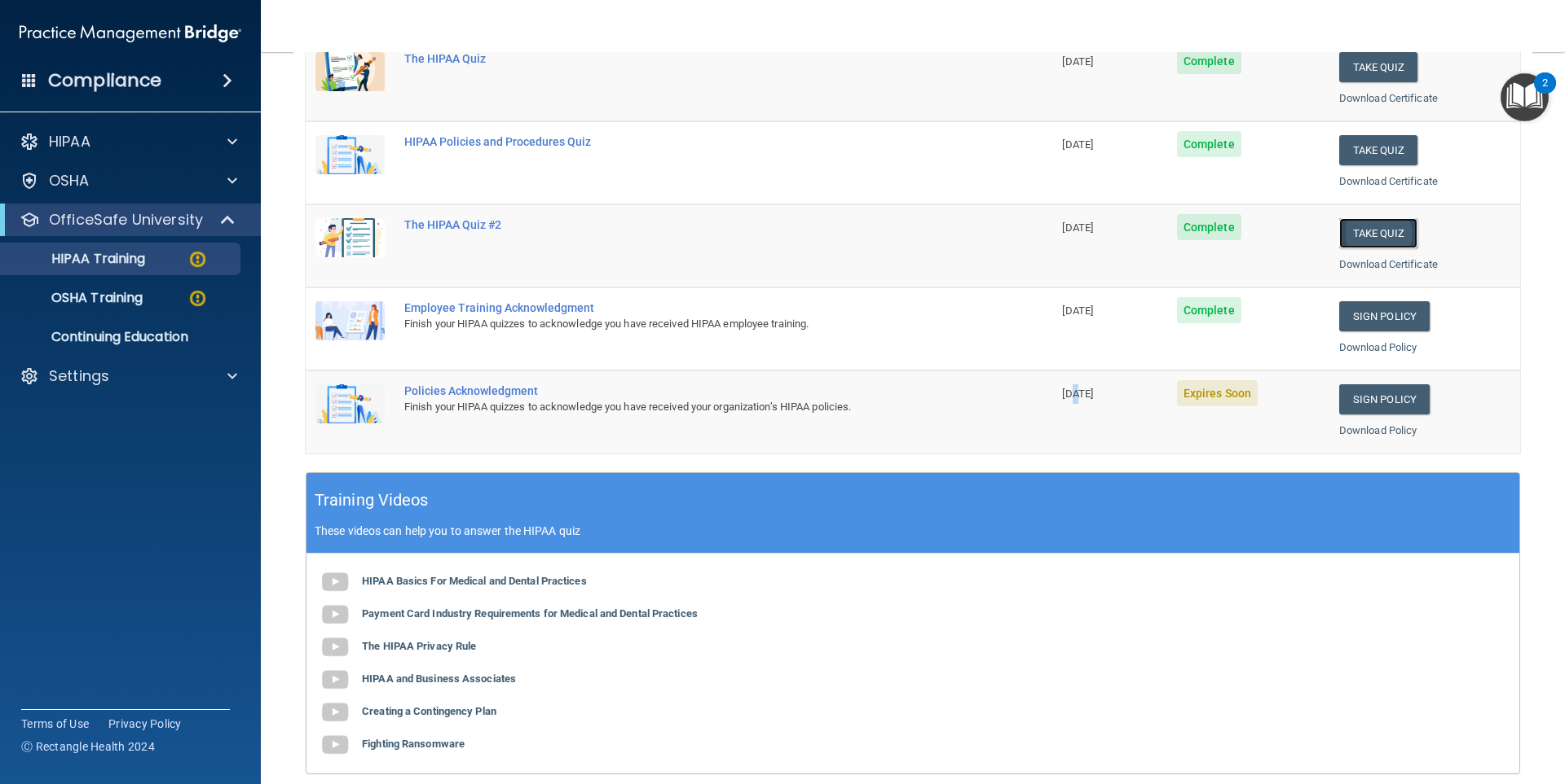
click at [780, 231] on button "Take Quiz" at bounding box center [1378, 233] width 78 height 30
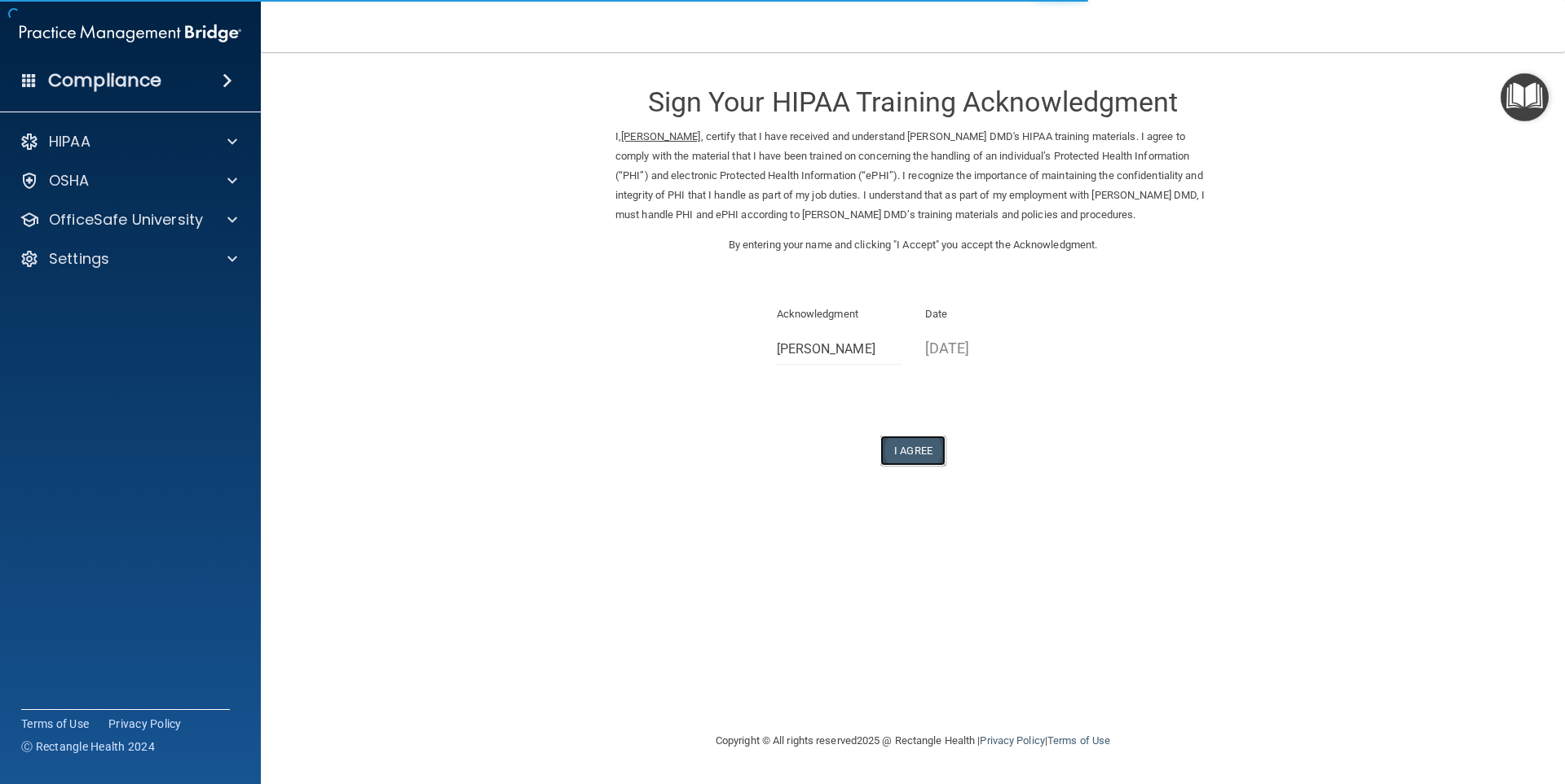
click at [937, 442] on button "I Agree" at bounding box center [912, 451] width 65 height 30
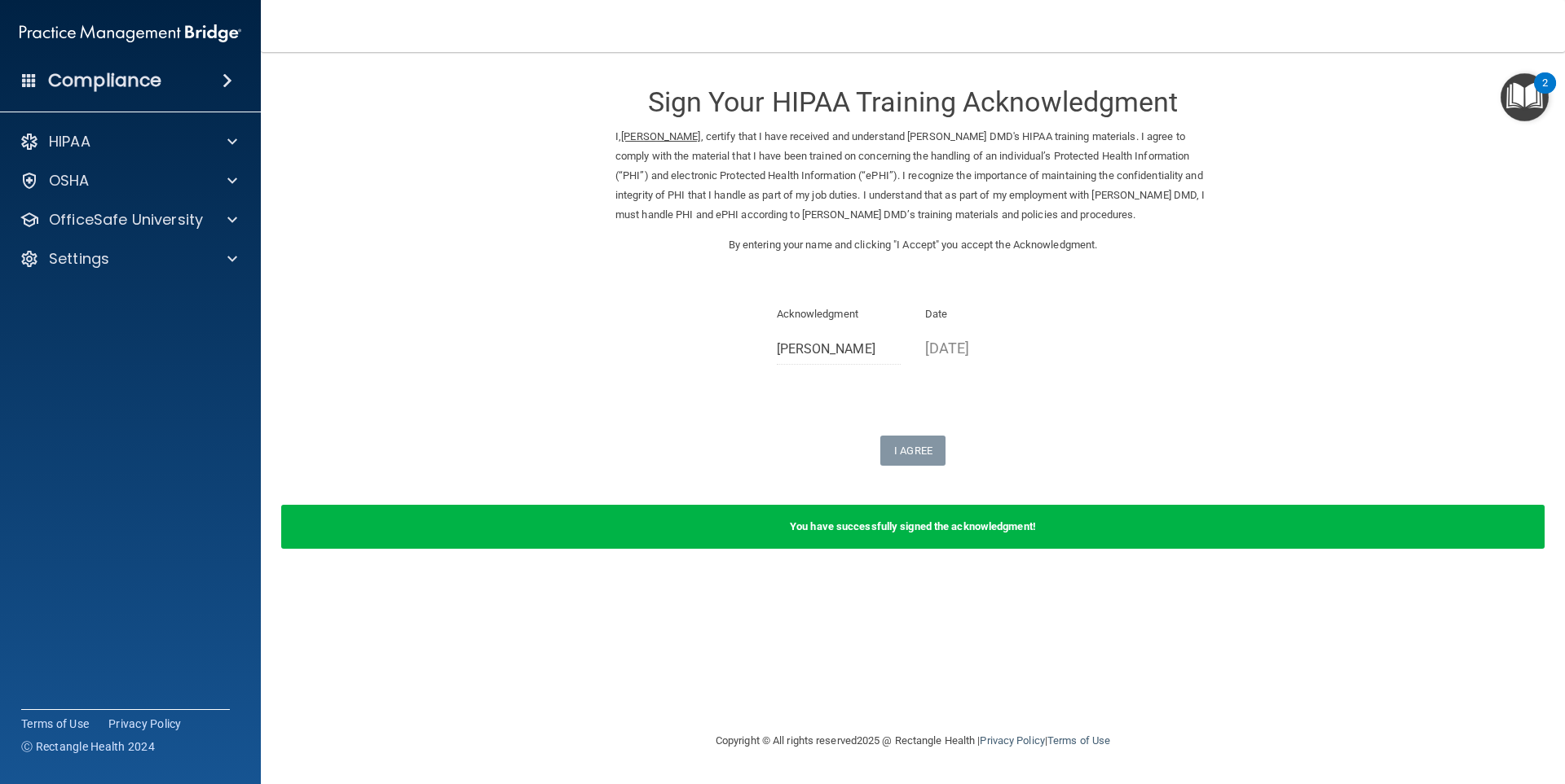
click at [808, 389] on div "Sign Your HIPAA Training Acknowledgment I, Sharon Ashley , certify that I have …" at bounding box center [912, 267] width 595 height 398
click at [589, 290] on form "Sign Your HIPAA Training Acknowledgment I, Sharon Ashley , certify that I have …" at bounding box center [912, 319] width 1239 height 500
click at [1157, 406] on div "Sign Your HIPAA Training Acknowledgment I, Sharon Ashley , certify that I have …" at bounding box center [912, 267] width 595 height 398
click at [919, 527] on b "You have successfully signed the acknowledgment!" at bounding box center [913, 526] width 246 height 12
click at [127, 148] on div "HIPAA" at bounding box center [108, 141] width 202 height 20
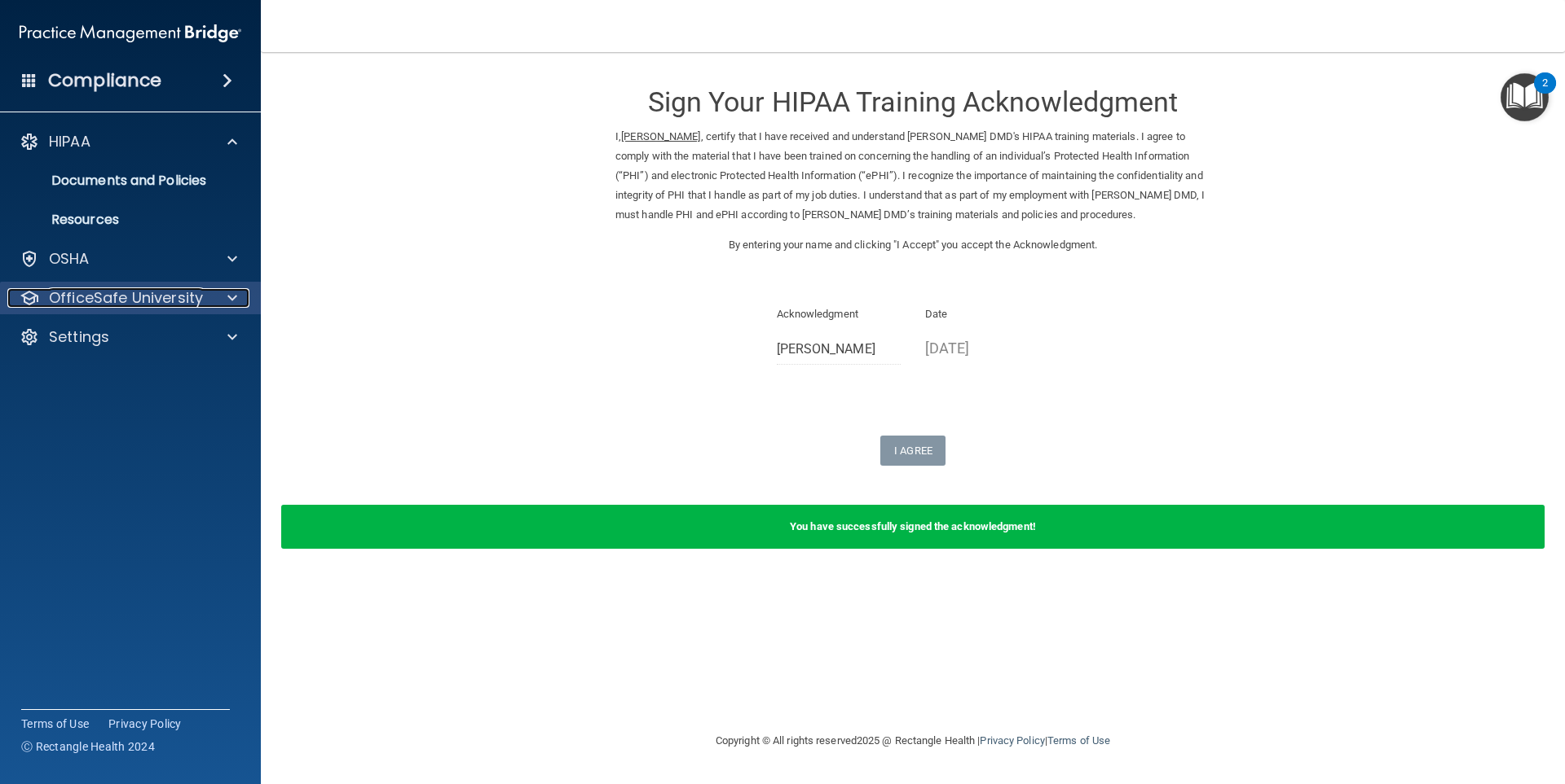
click at [107, 296] on p "OfficeSafe University" at bounding box center [126, 298] width 154 height 20
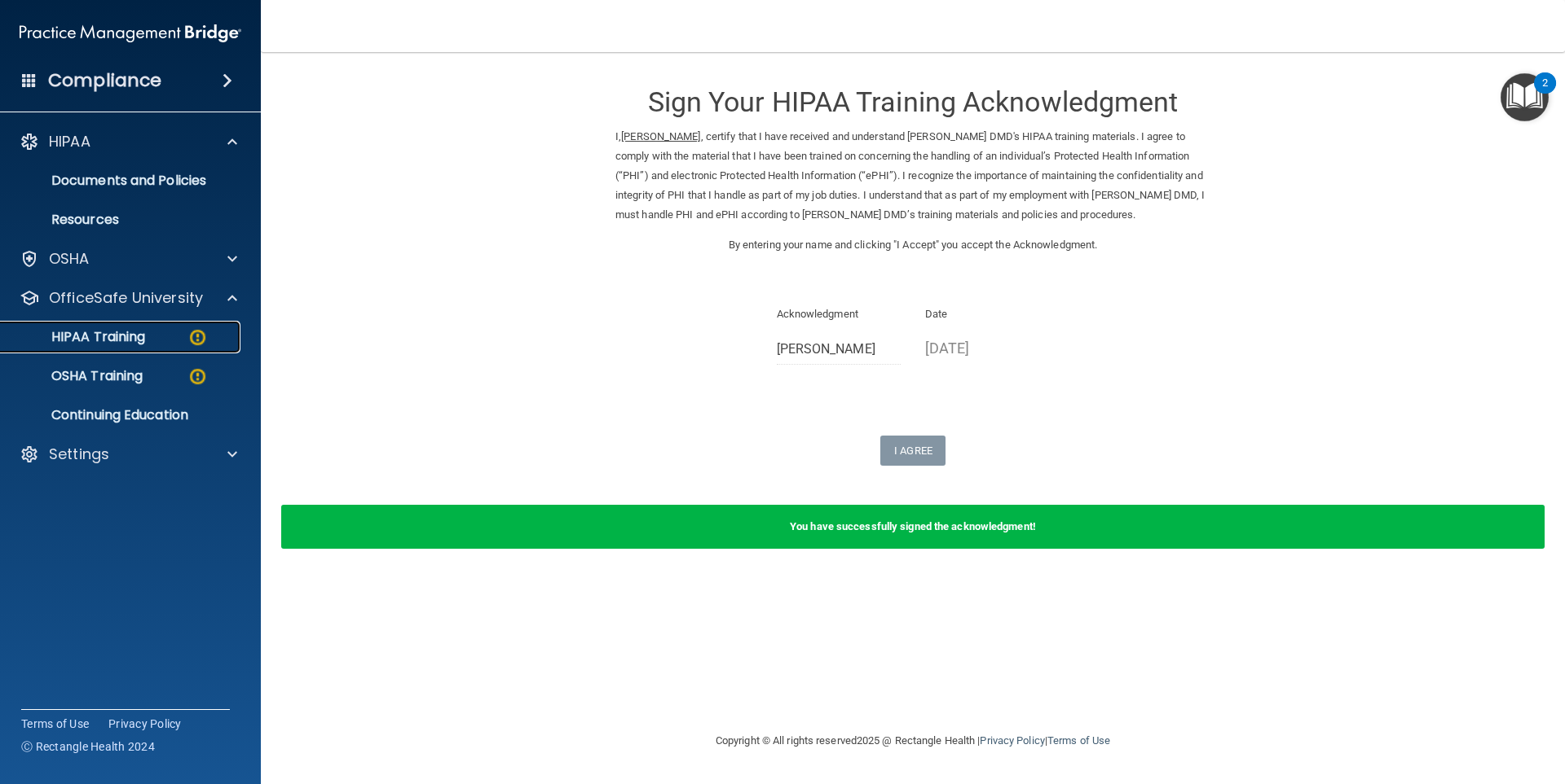
click at [114, 333] on p "HIPAA Training" at bounding box center [77, 337] width 134 height 16
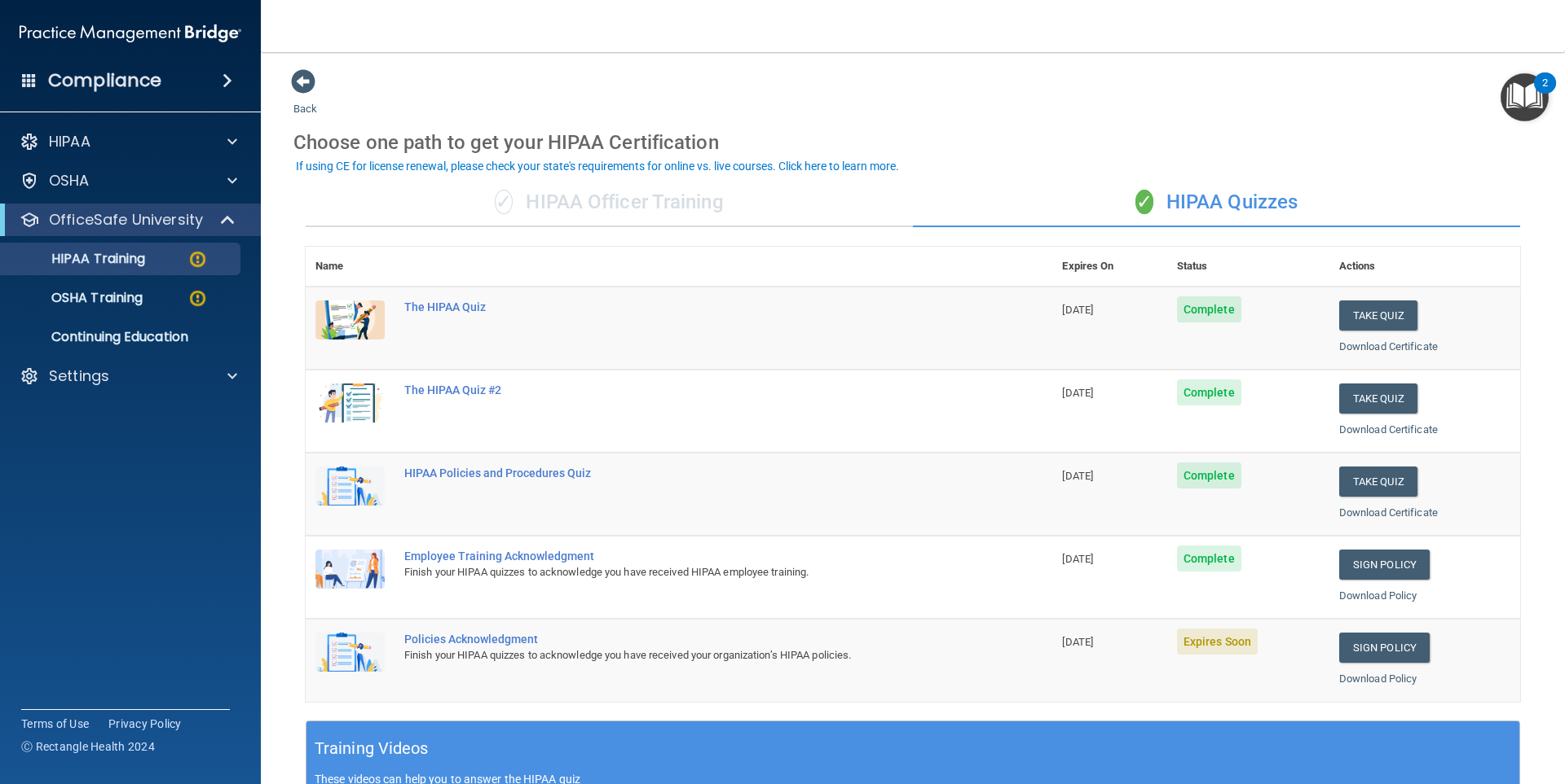
drag, startPoint x: 1225, startPoint y: 638, endPoint x: 1117, endPoint y: 649, distance: 108.6
click at [1224, 638] on span "Expires Soon" at bounding box center [1217, 642] width 81 height 26
click at [526, 639] on div "Policies Acknowledgment" at bounding box center [688, 639] width 566 height 13
drag, startPoint x: 526, startPoint y: 639, endPoint x: 497, endPoint y: 637, distance: 29.1
click at [526, 639] on div "Policies Acknowledgment" at bounding box center [688, 639] width 566 height 13
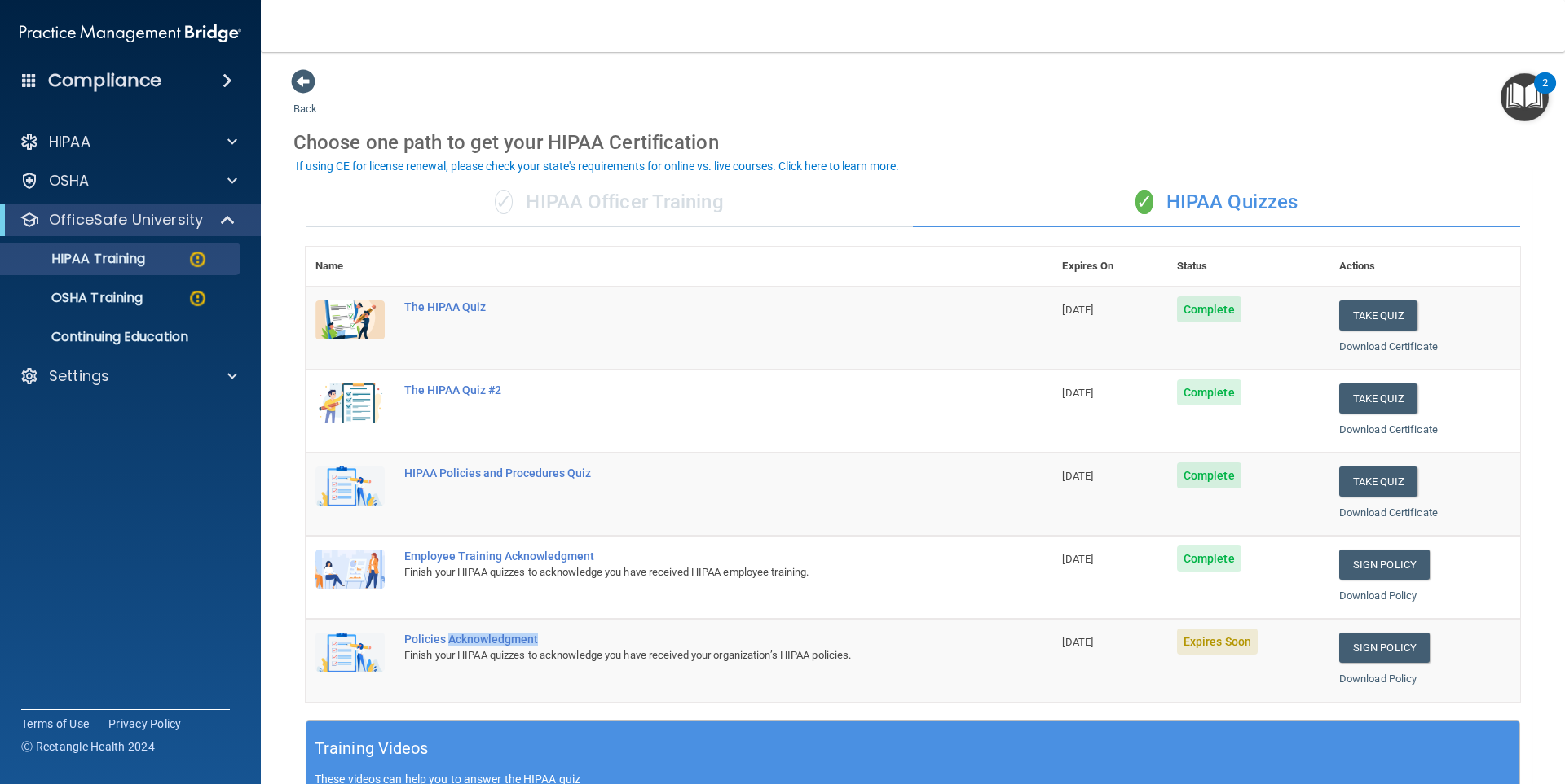
drag, startPoint x: 459, startPoint y: 632, endPoint x: 442, endPoint y: 632, distance: 17.0
click at [459, 631] on td "Policies Acknowledgment Finish your HIPAA quizzes to acknowledge you have recei…" at bounding box center [722, 661] width 657 height 83
click at [327, 662] on img at bounding box center [350, 652] width 70 height 39
click at [328, 662] on img at bounding box center [350, 652] width 70 height 39
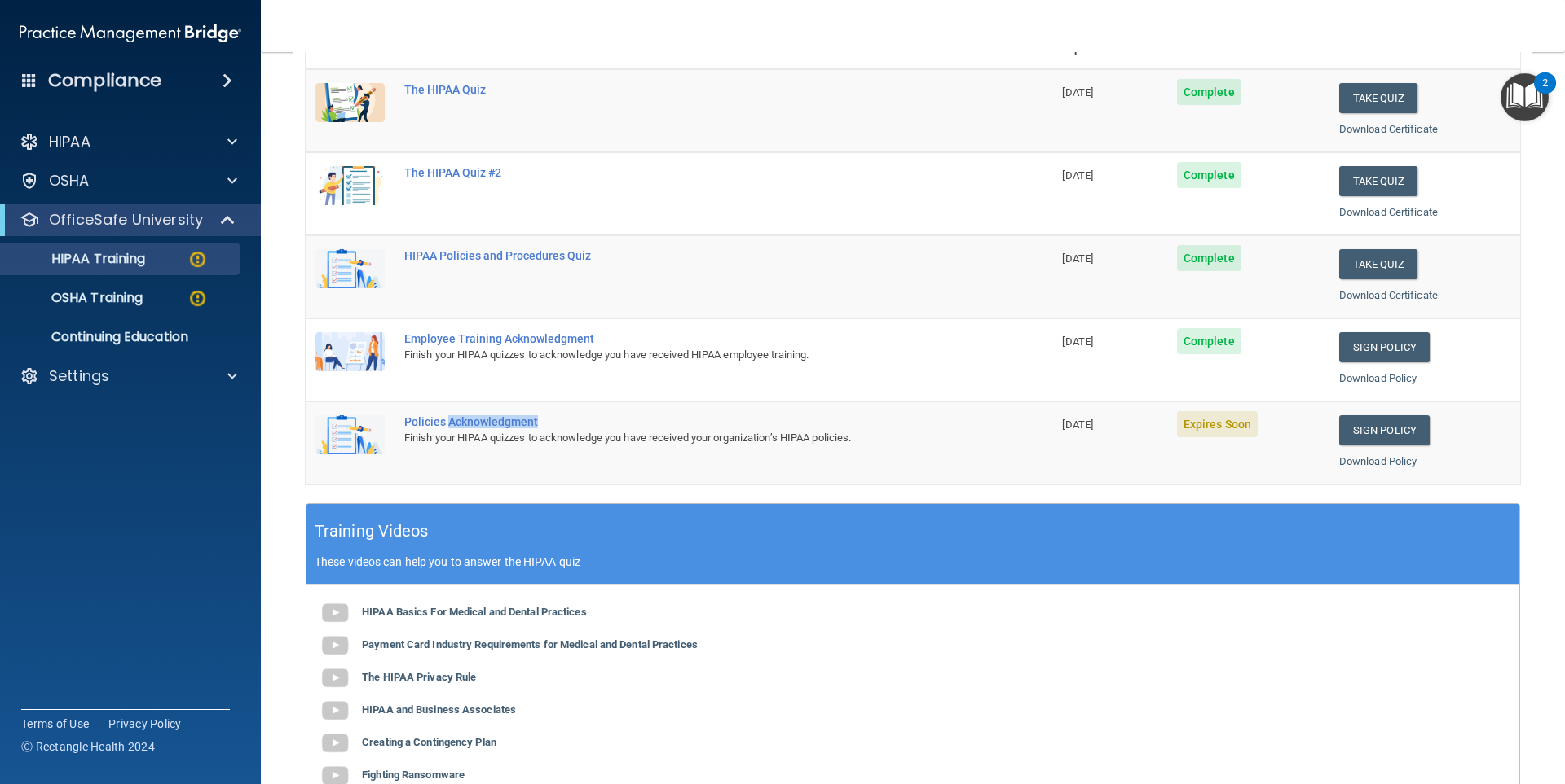
scroll to position [293, 0]
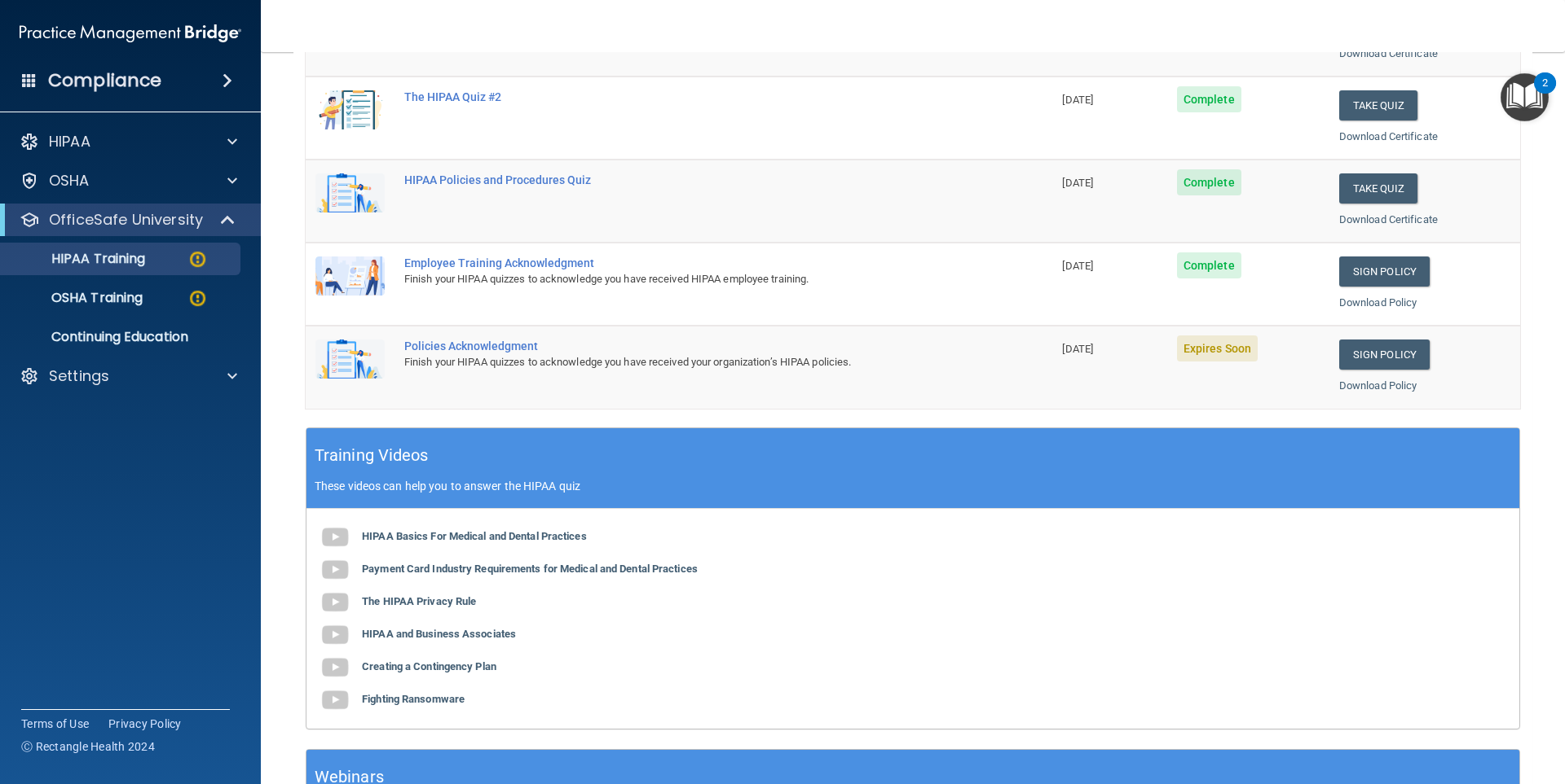
click at [1209, 343] on span "Expires Soon" at bounding box center [1217, 349] width 81 height 26
click at [1093, 350] on span "09/09/2025" at bounding box center [1077, 349] width 31 height 12
click at [1352, 383] on link "Download Policy" at bounding box center [1378, 385] width 78 height 12
